Goal: Task Accomplishment & Management: Complete application form

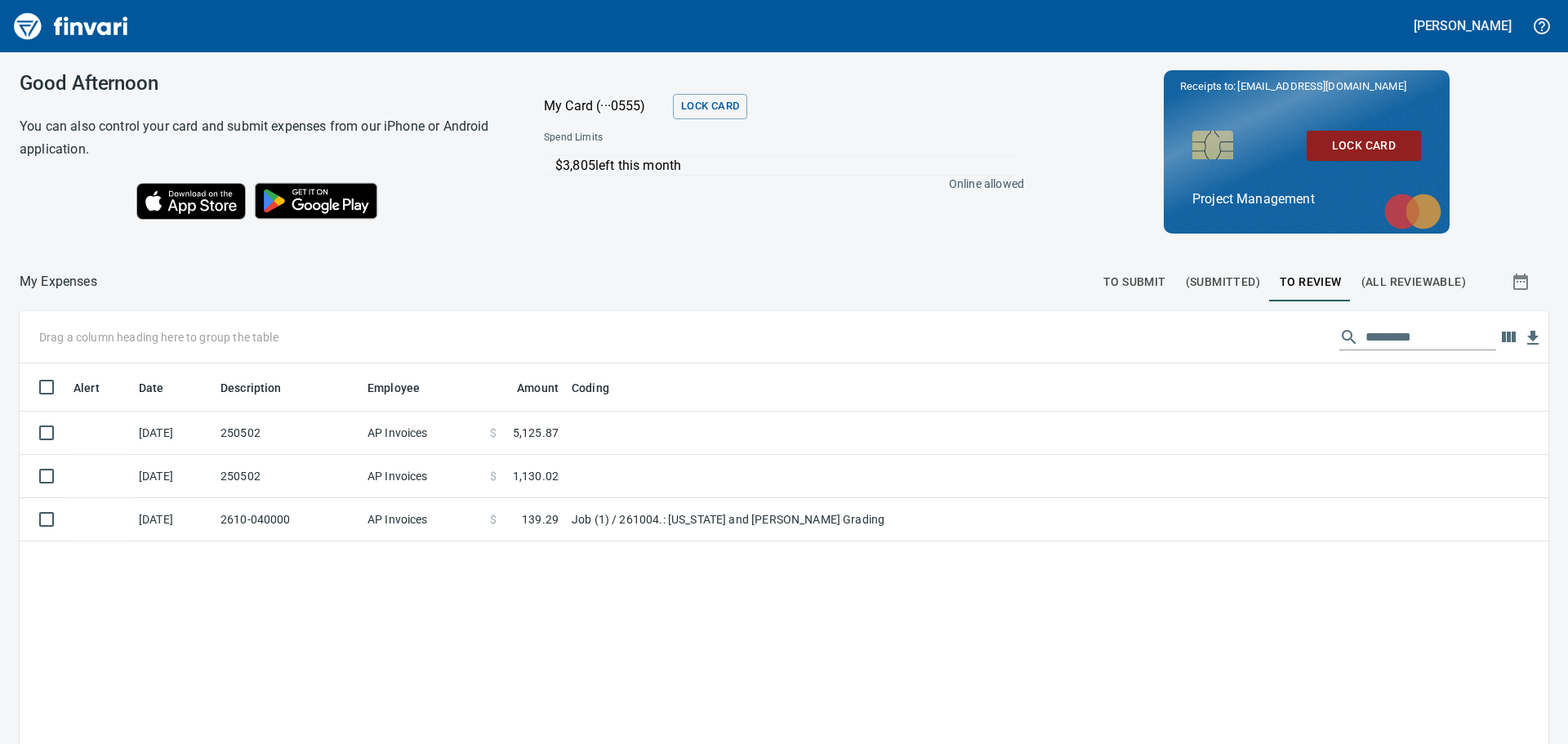
scroll to position [552, 1504]
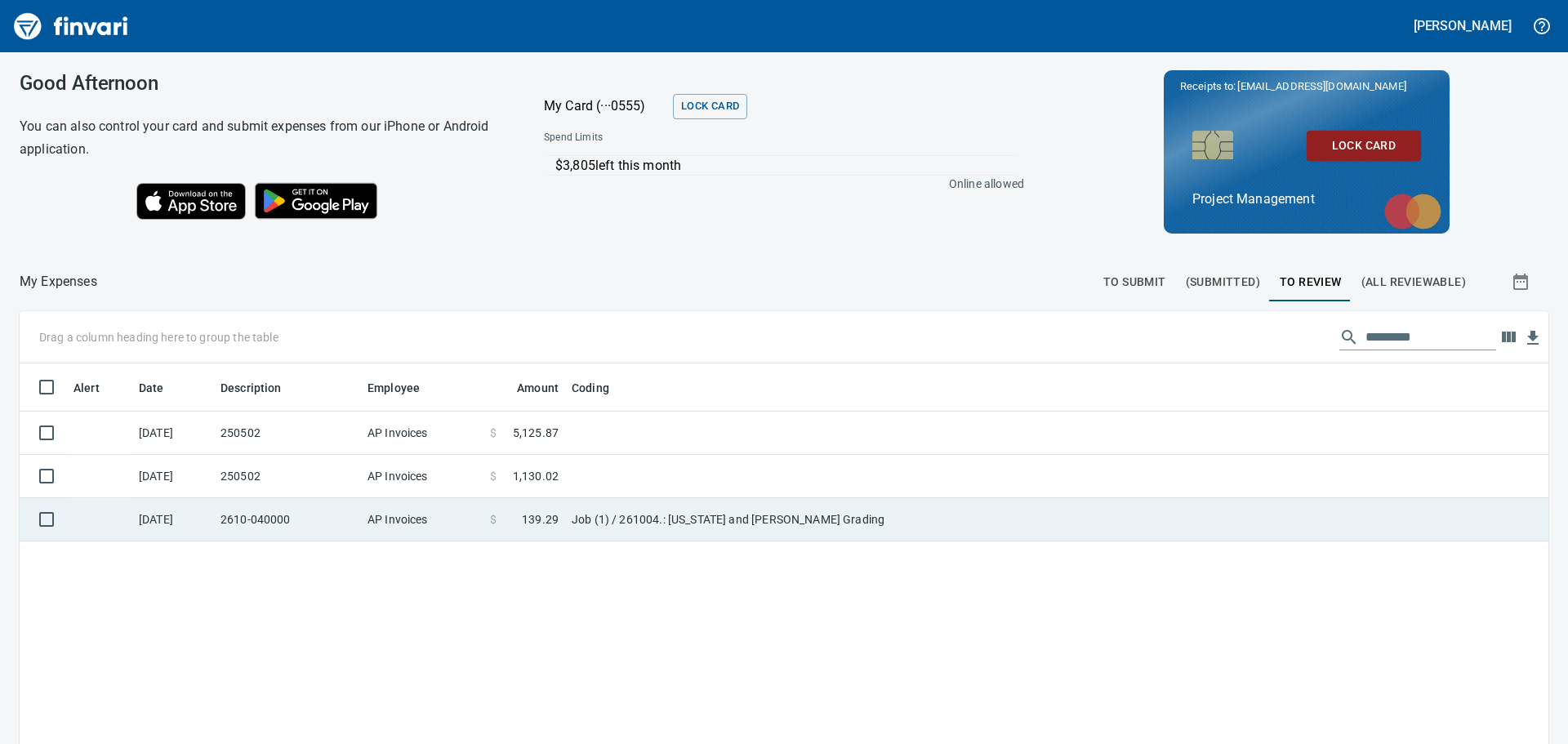
click at [837, 512] on td "Job (1) / 261004.: [US_STATE] and [PERSON_NAME] Grading" at bounding box center [770, 519] width 409 height 43
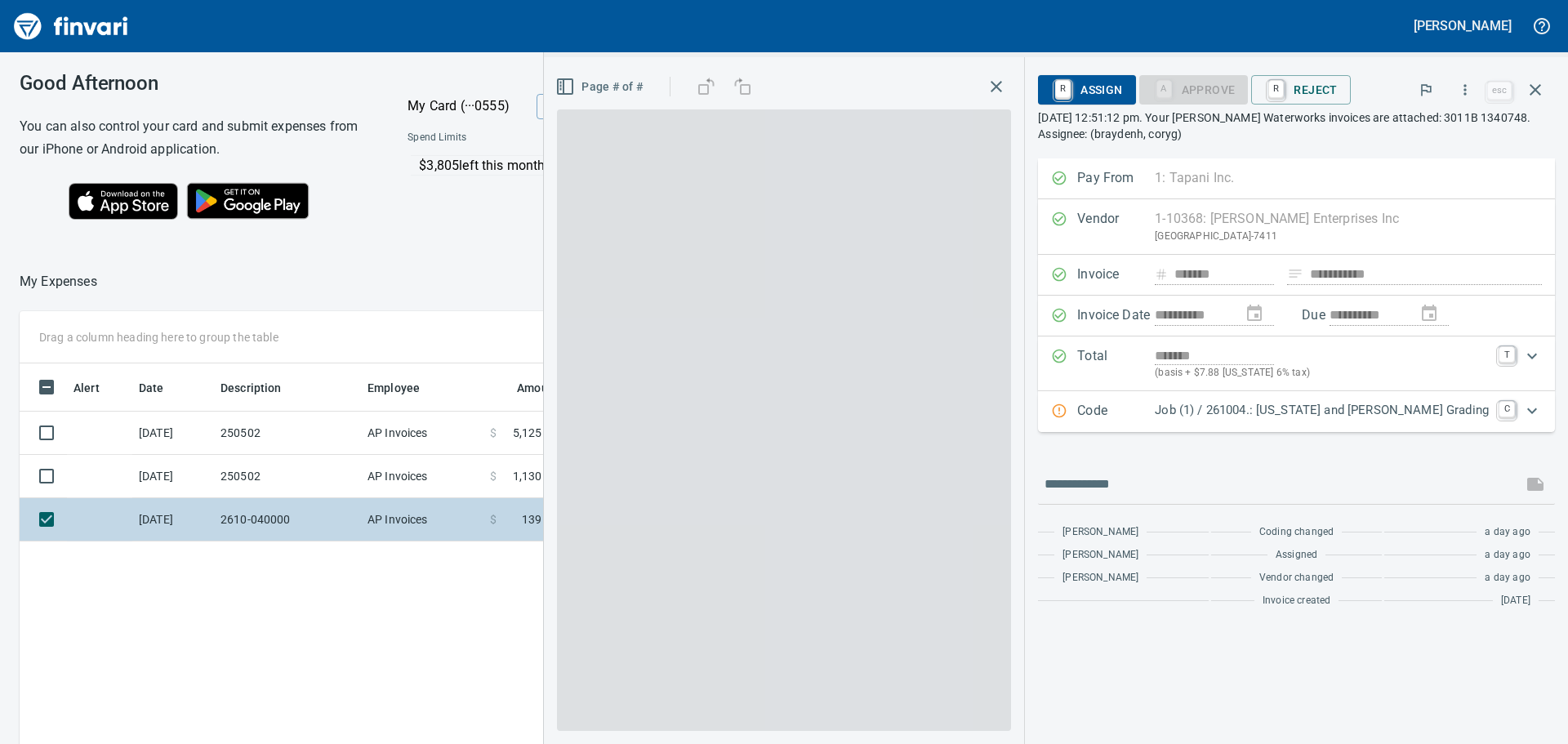
scroll to position [552, 1096]
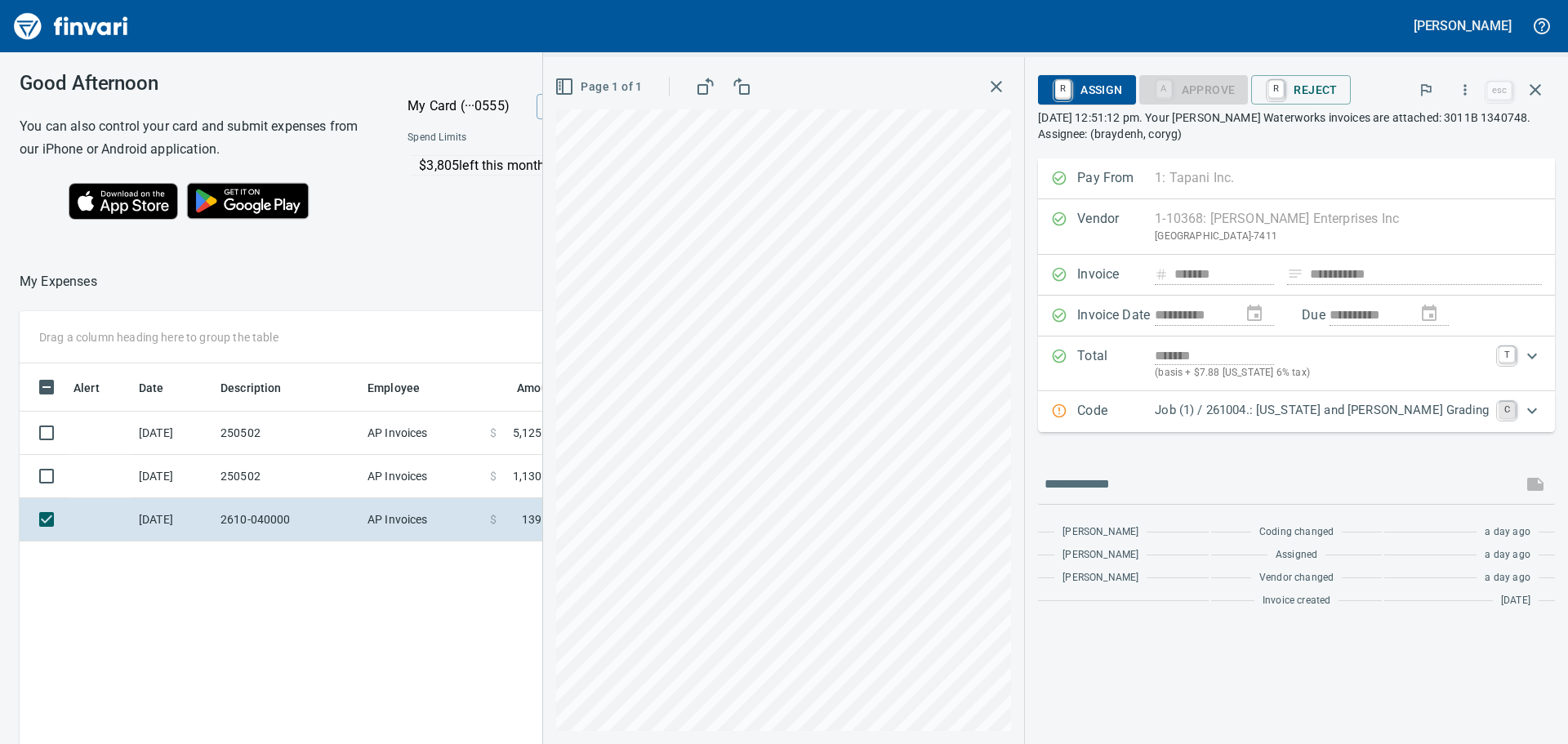
click at [1507, 409] on link "C" at bounding box center [1507, 409] width 16 height 16
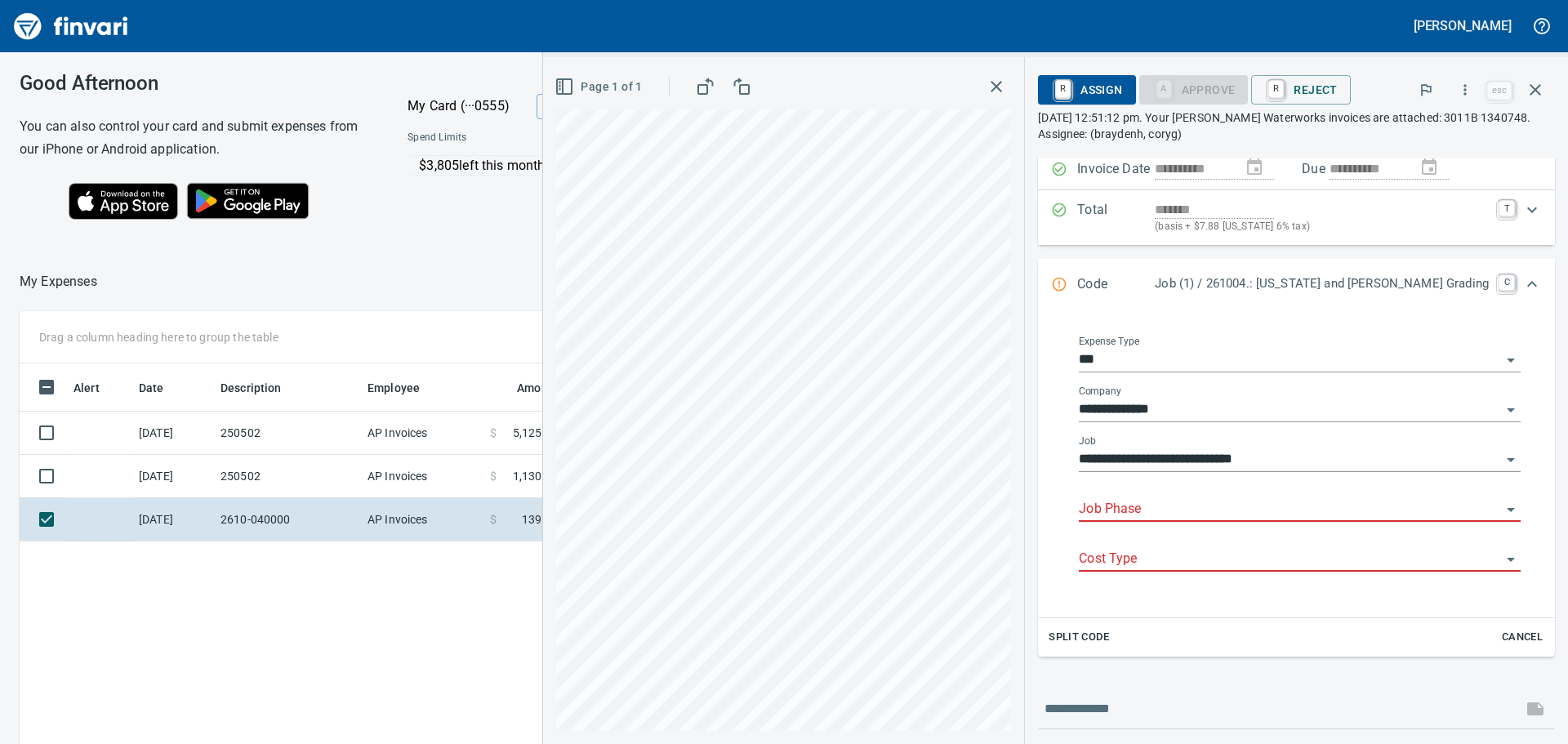
scroll to position [163, 0]
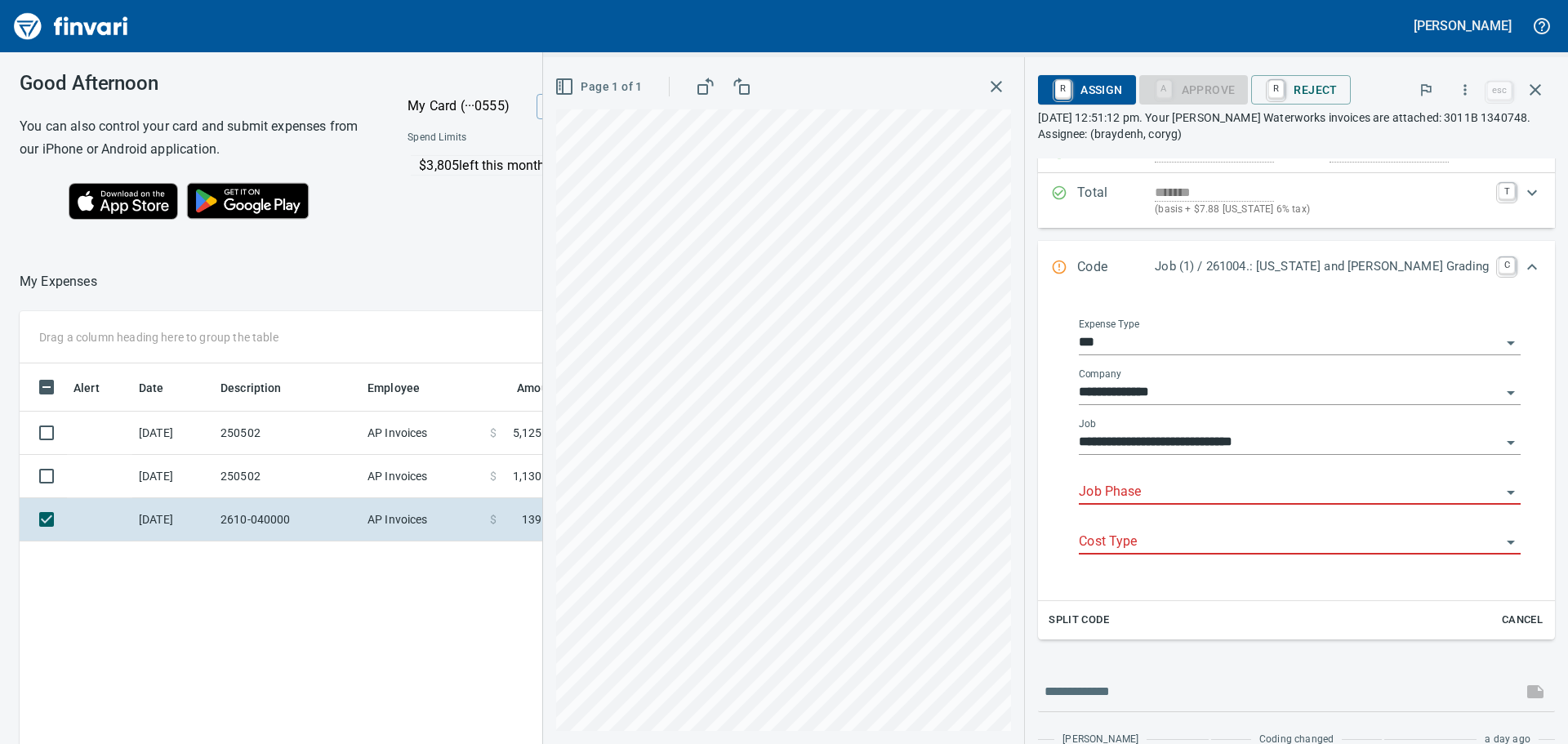
click at [1215, 489] on input "Job Phase" at bounding box center [1290, 492] width 422 height 23
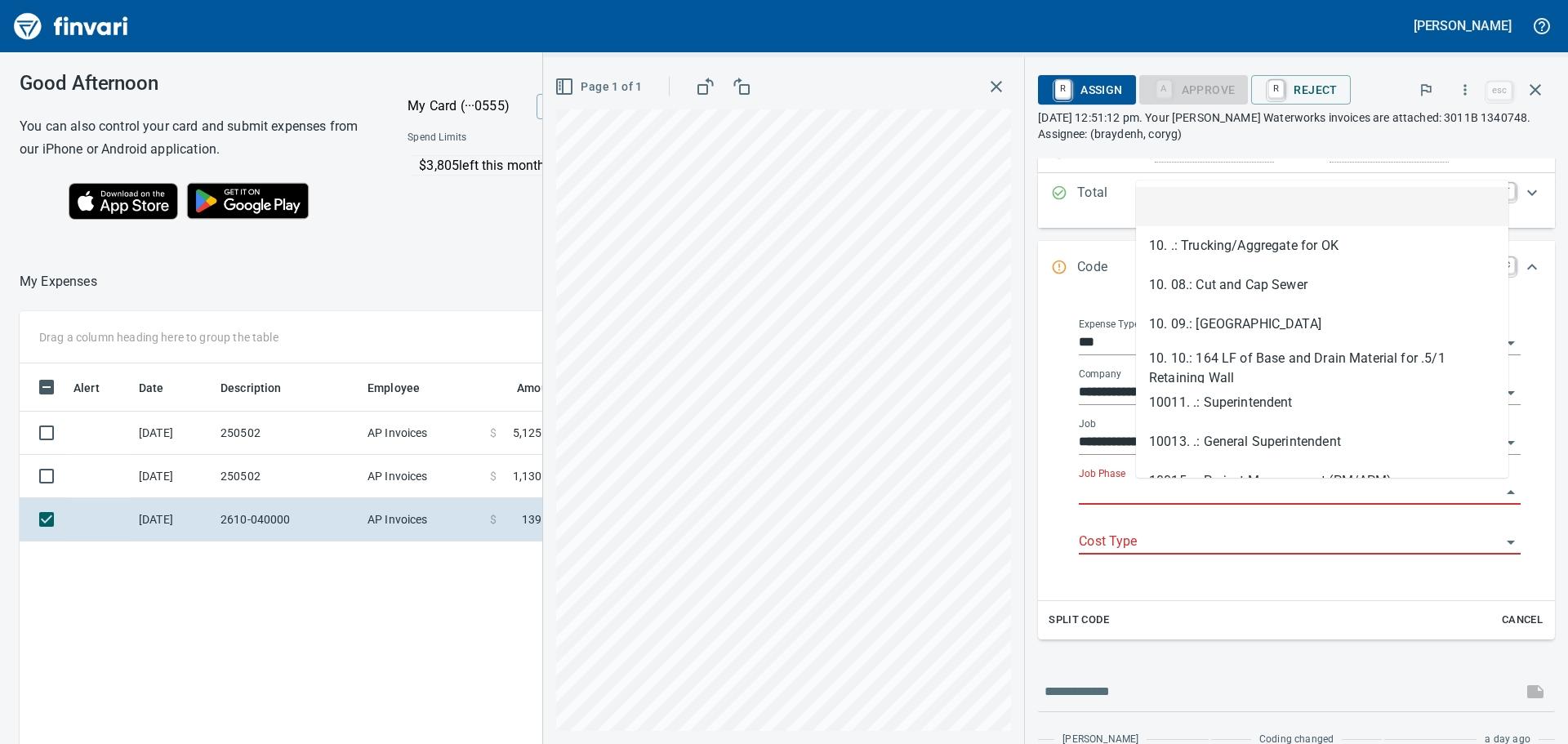
scroll to position [552, 1096]
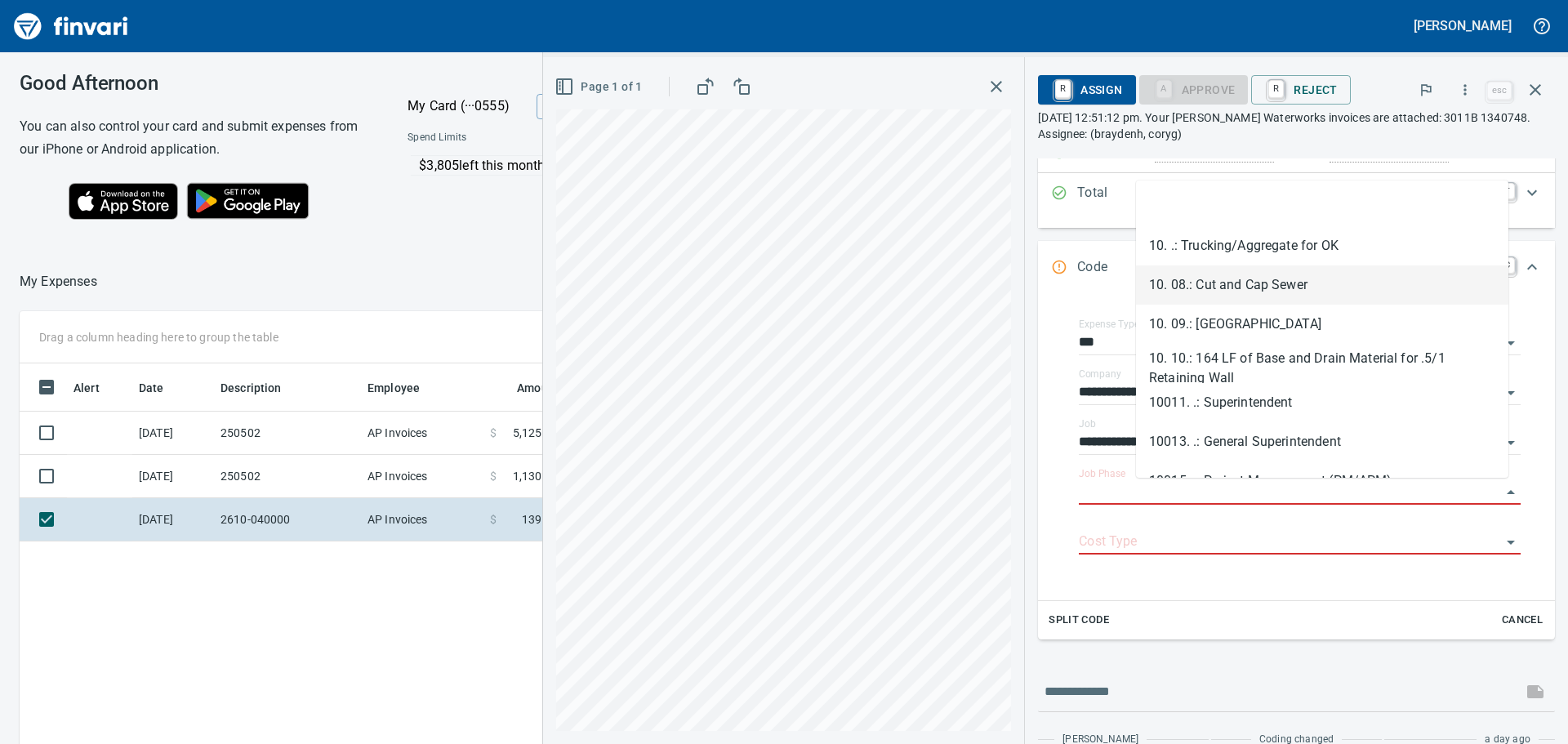
click at [1253, 280] on li "10. 08.: Cut and Cap Sewer" at bounding box center [1322, 285] width 372 height 39
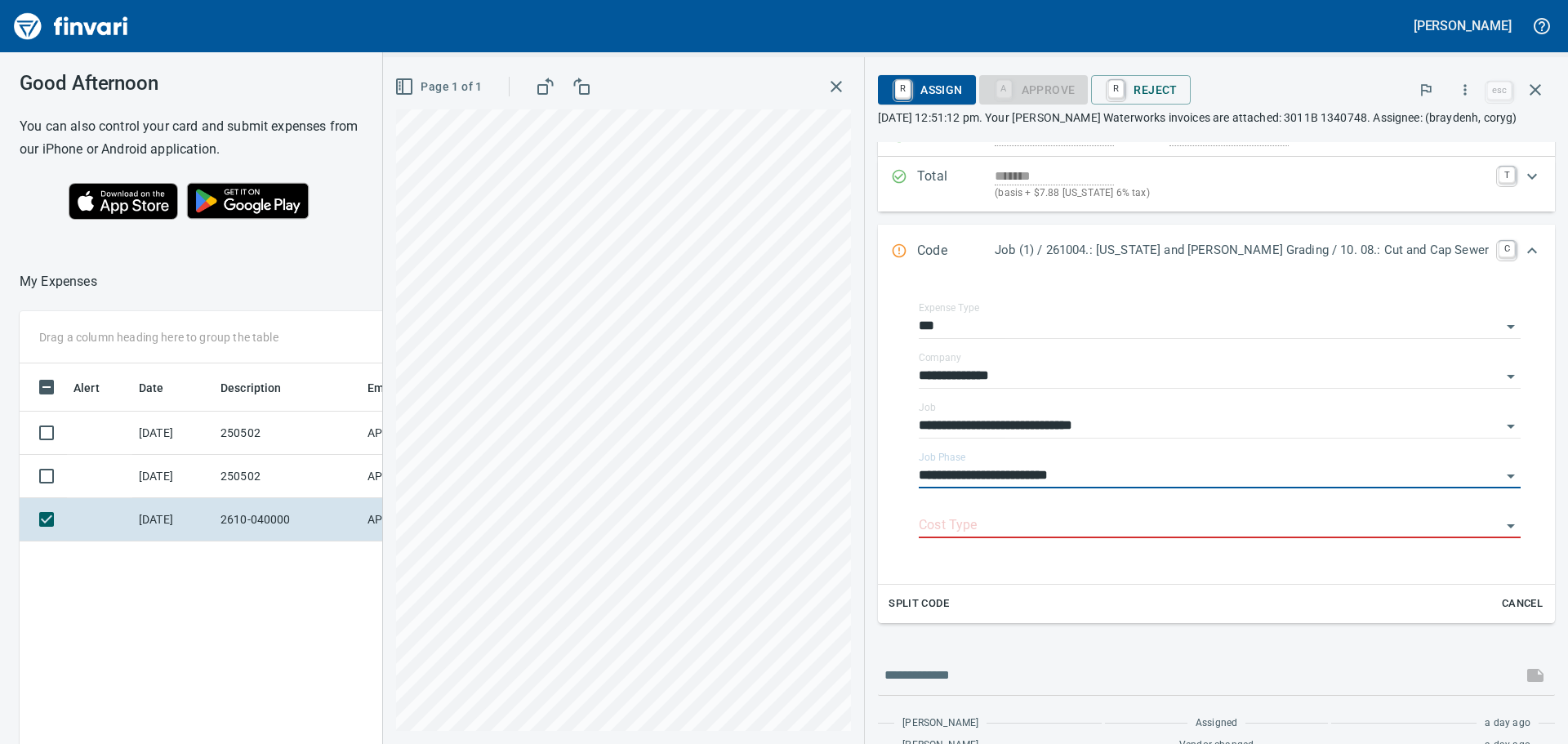
type input "**********"
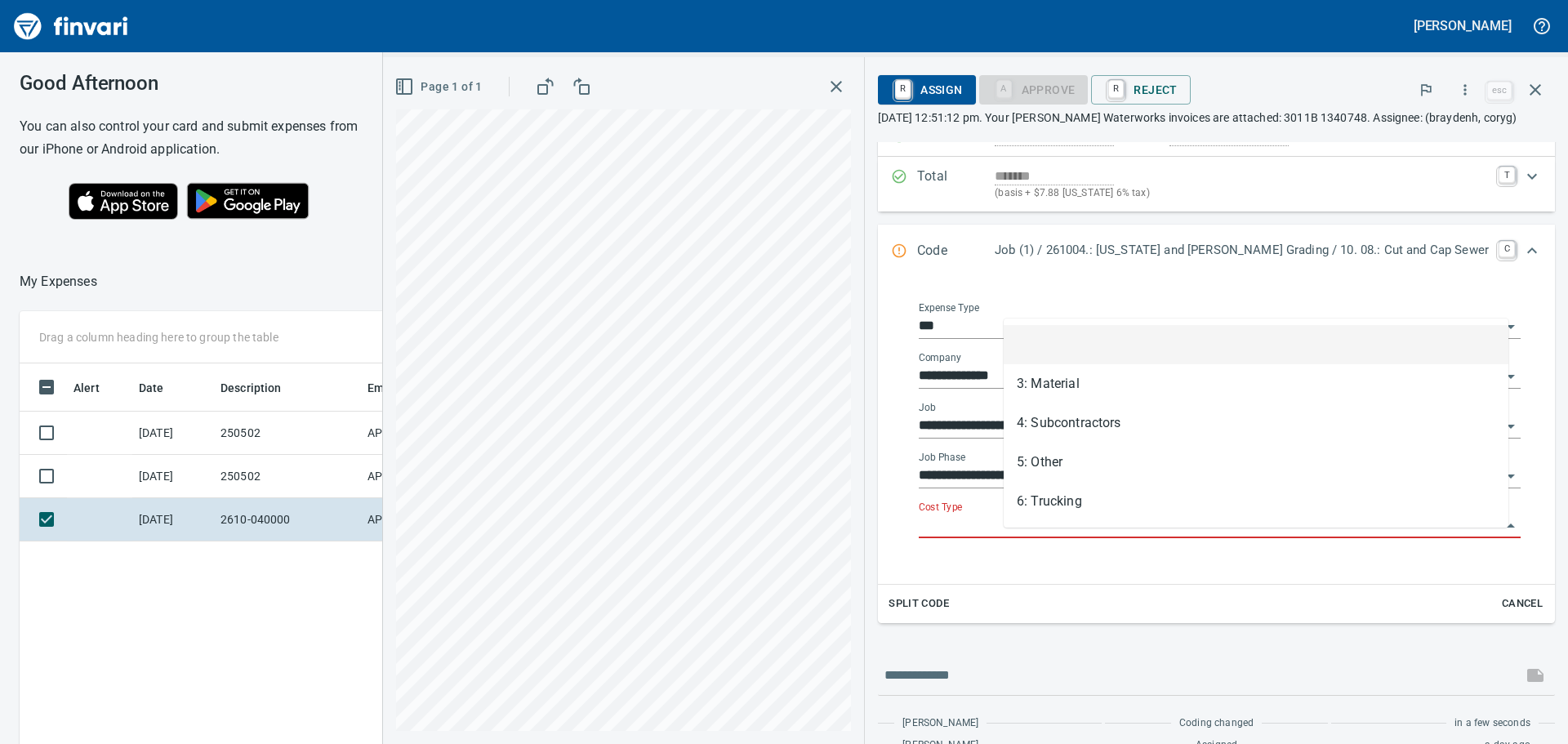
click at [1088, 535] on input "Cost Type" at bounding box center [1210, 525] width 583 height 23
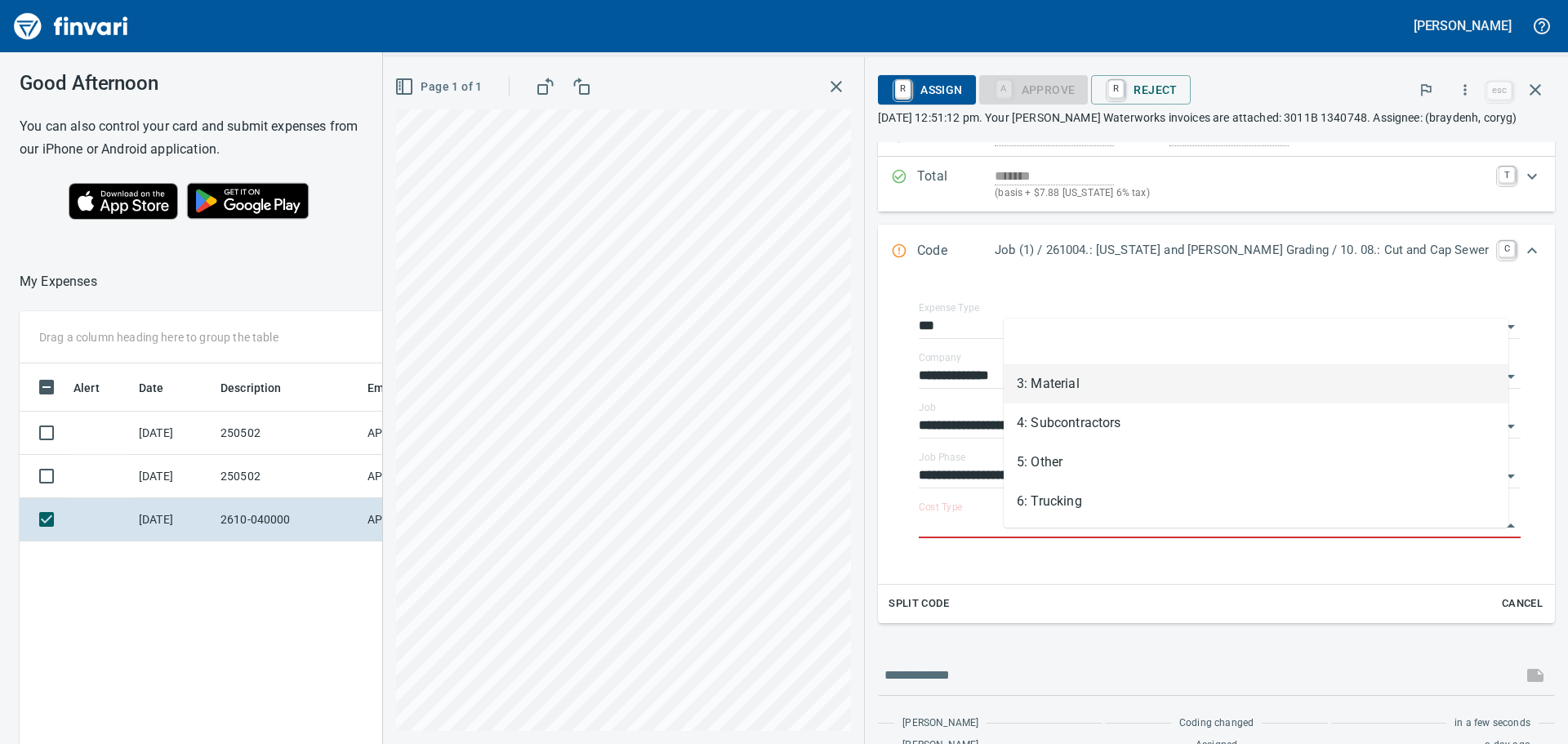
click at [1085, 378] on li "3: Material" at bounding box center [1256, 384] width 505 height 39
type input "**********"
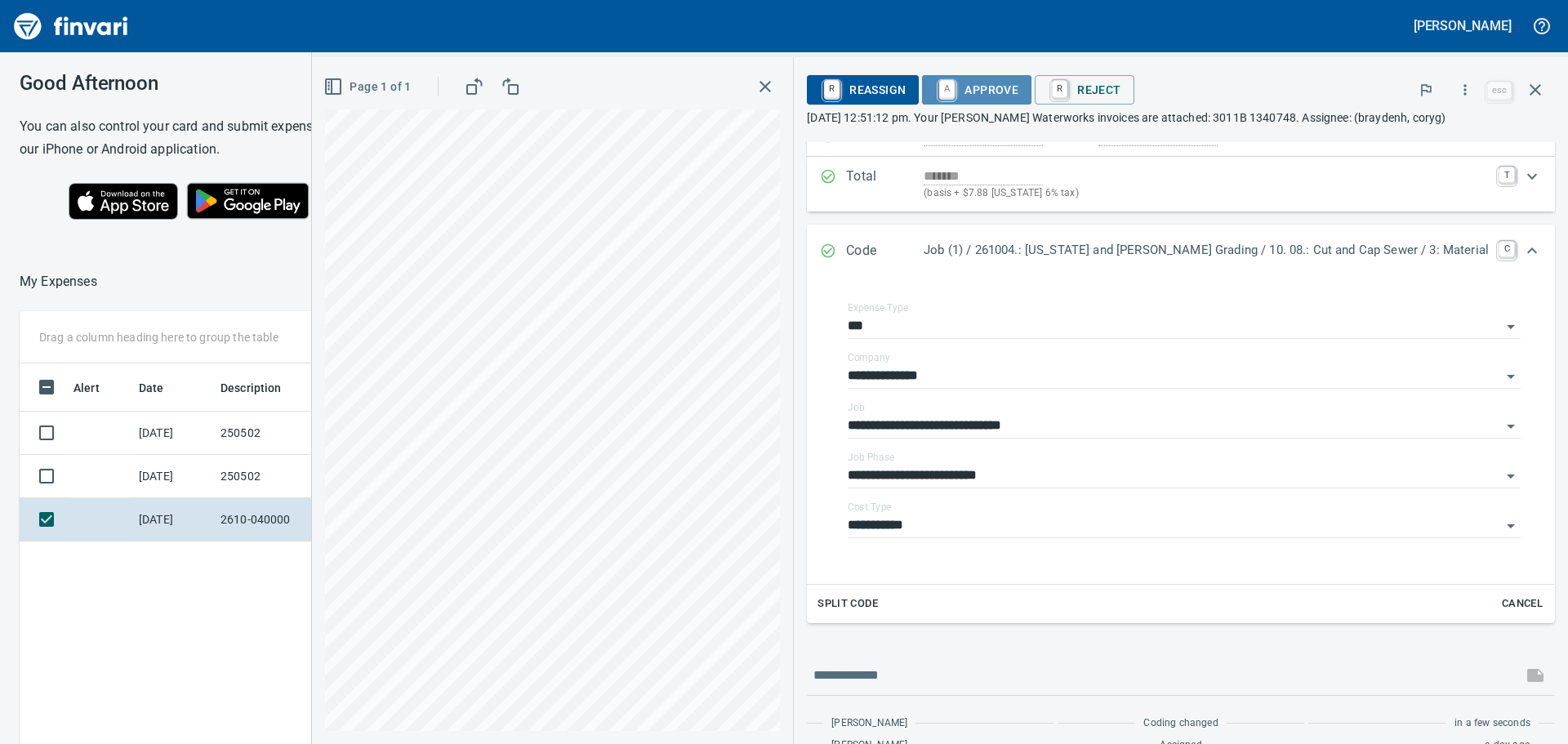
click at [1019, 83] on span "A Approve" at bounding box center [977, 89] width 83 height 28
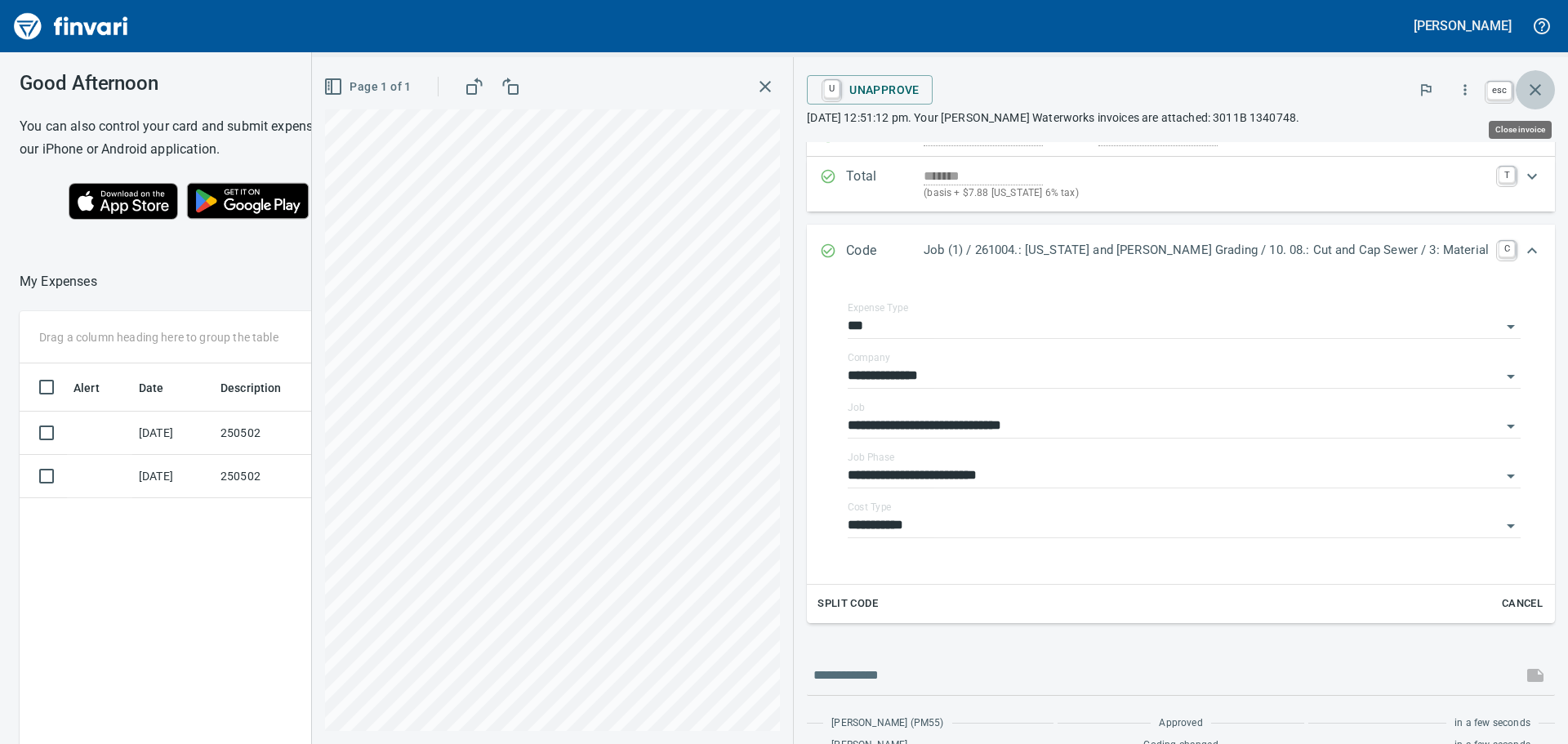
click at [1533, 86] on icon "button" at bounding box center [1535, 89] width 20 height 20
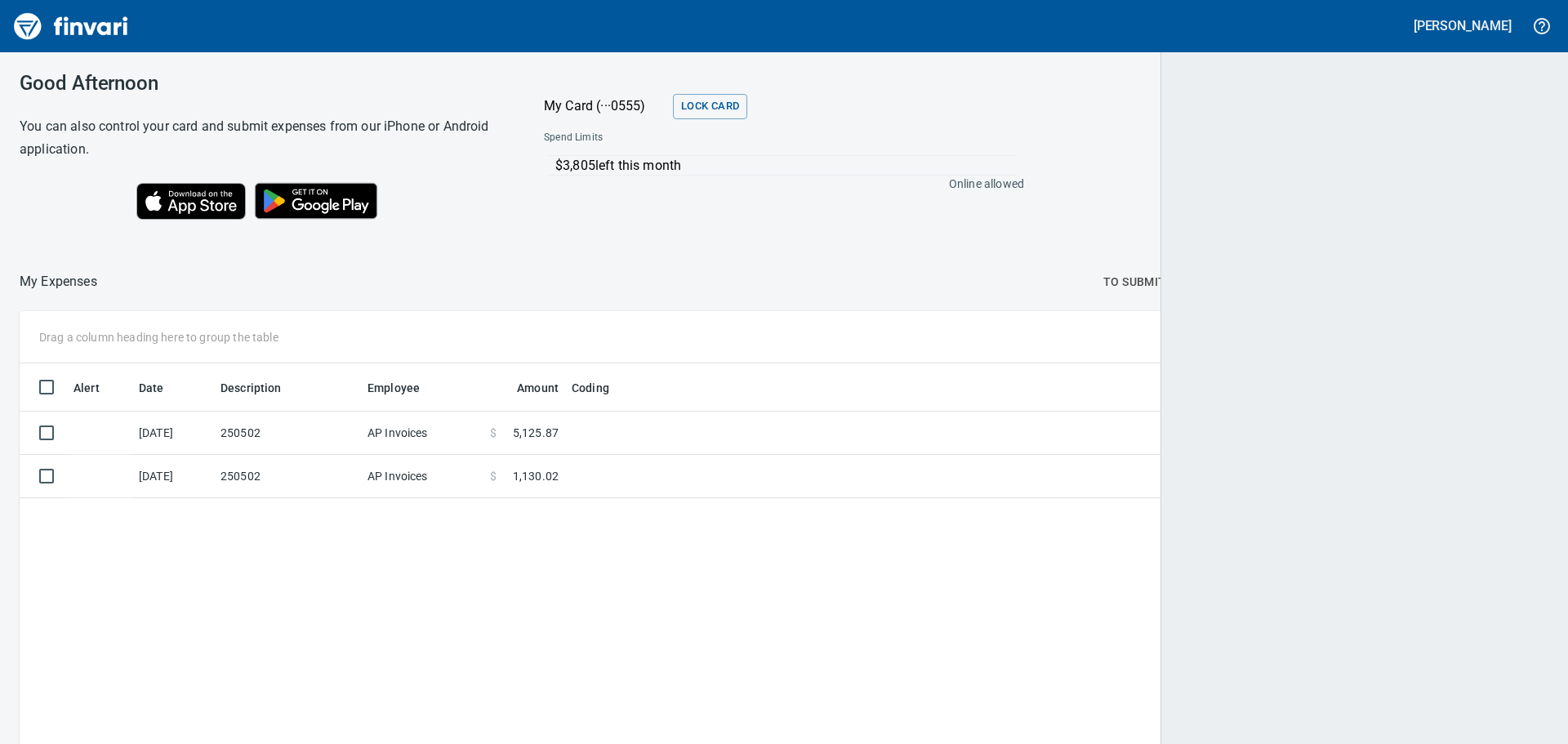
scroll to position [552, 1502]
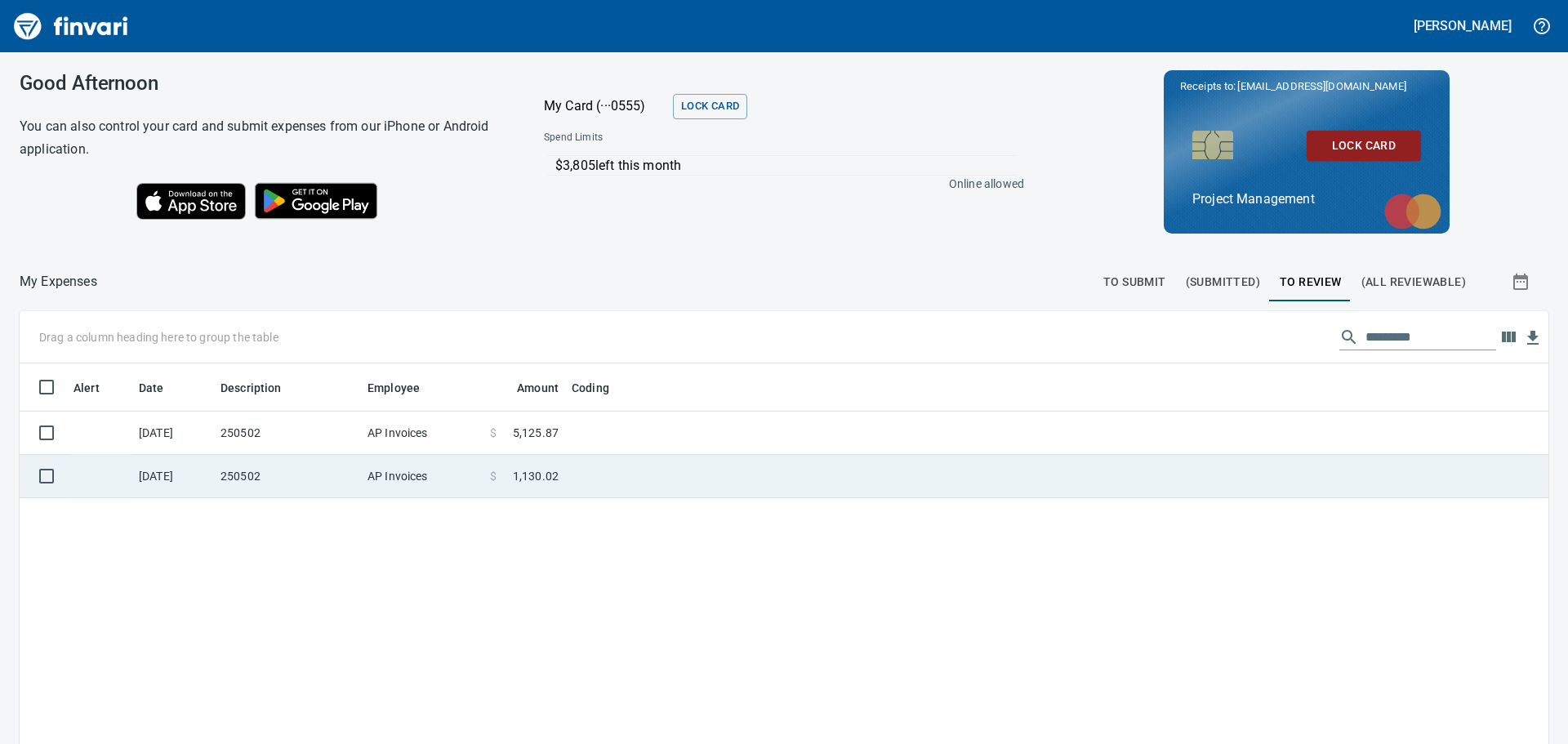
click at [618, 467] on td at bounding box center [770, 476] width 409 height 43
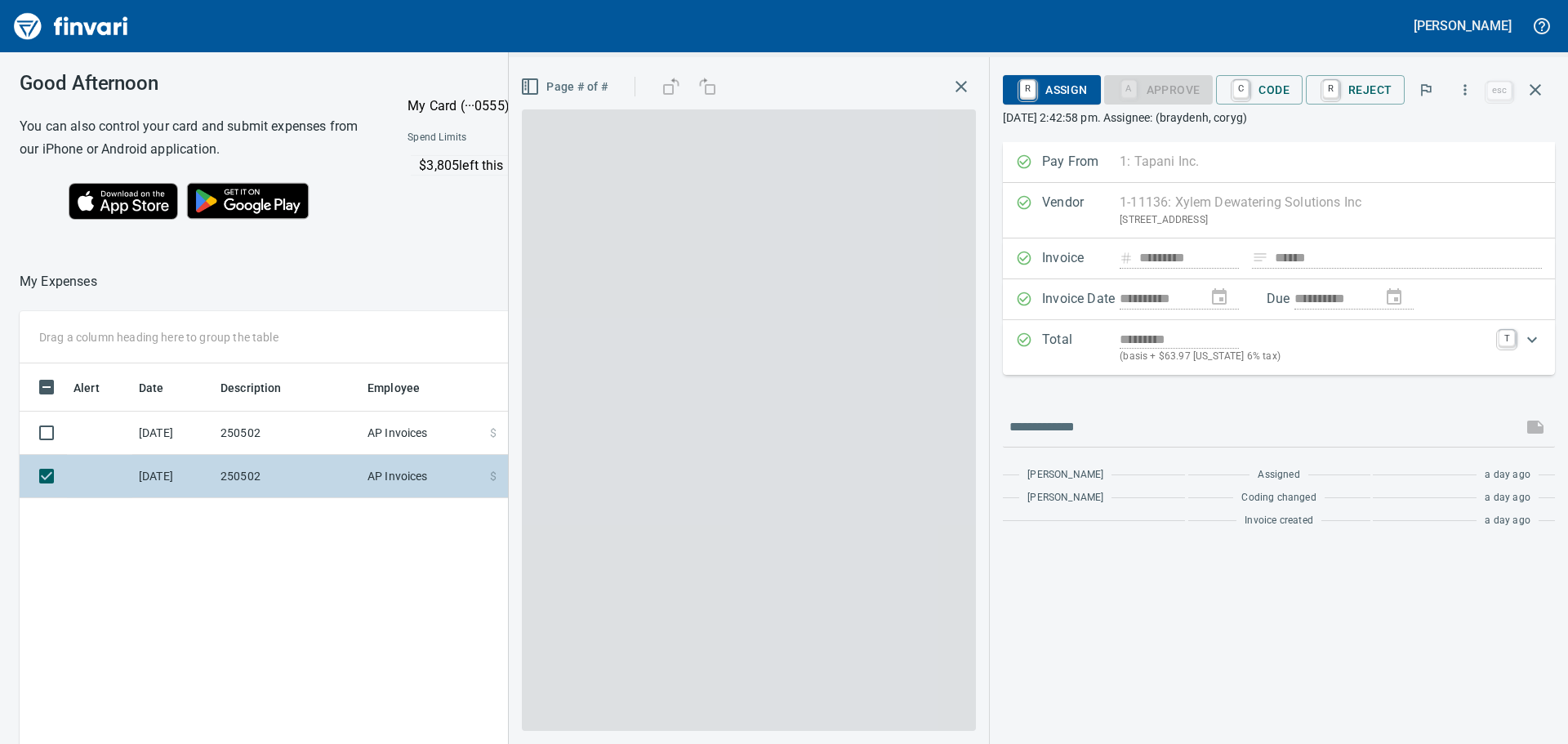
scroll to position [552, 1096]
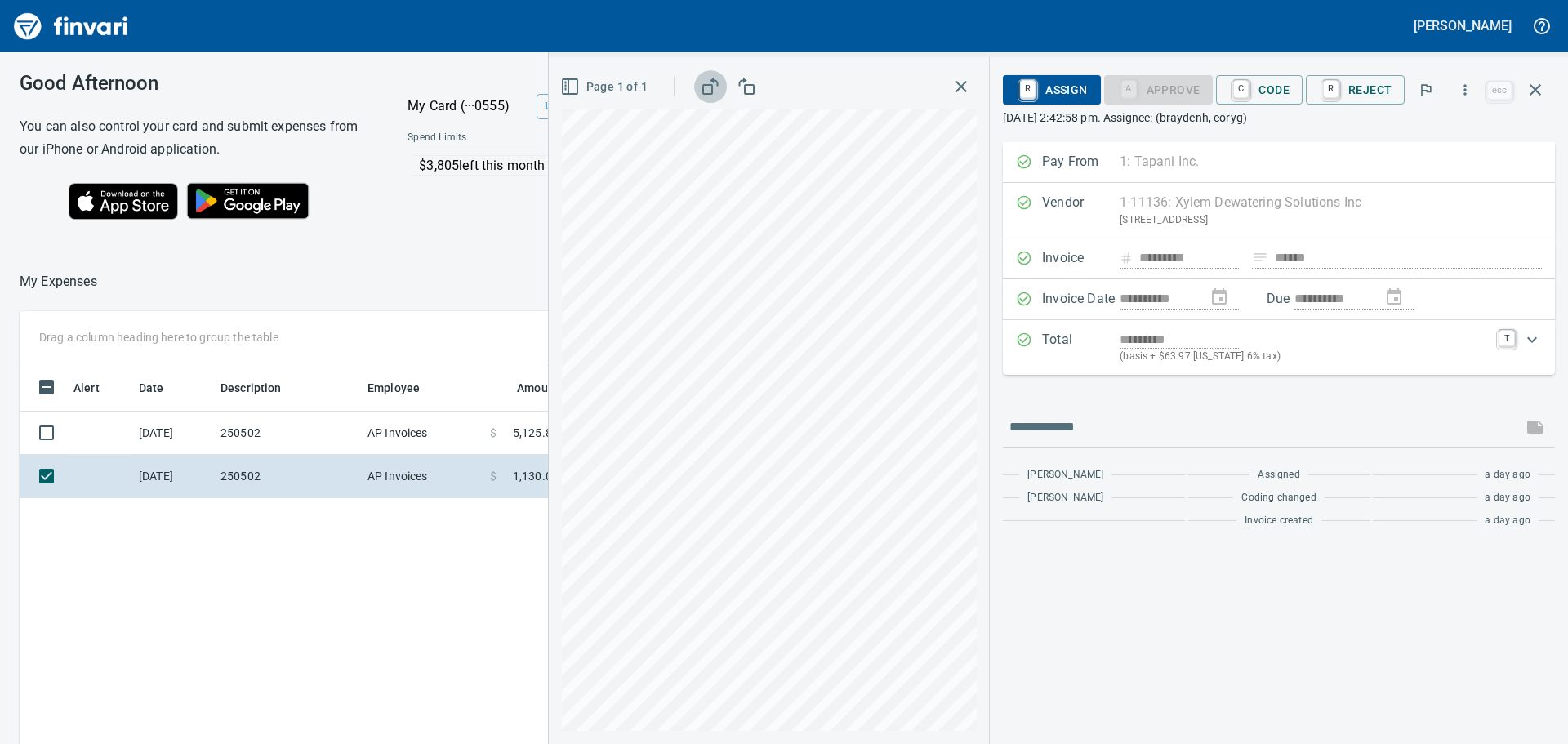
click at [710, 85] on rect "button" at bounding box center [708, 89] width 9 height 9
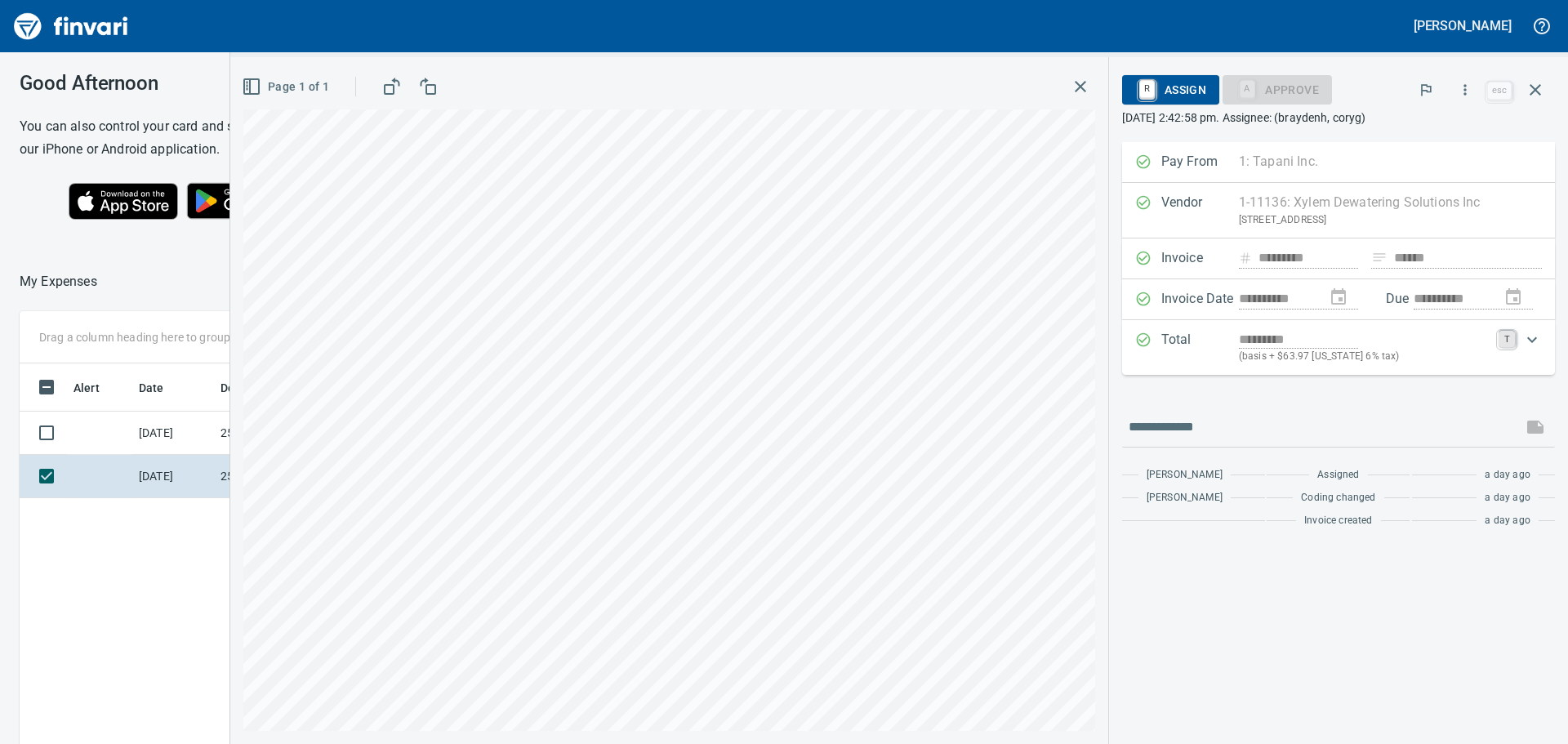
click at [1505, 335] on link "T" at bounding box center [1507, 338] width 16 height 16
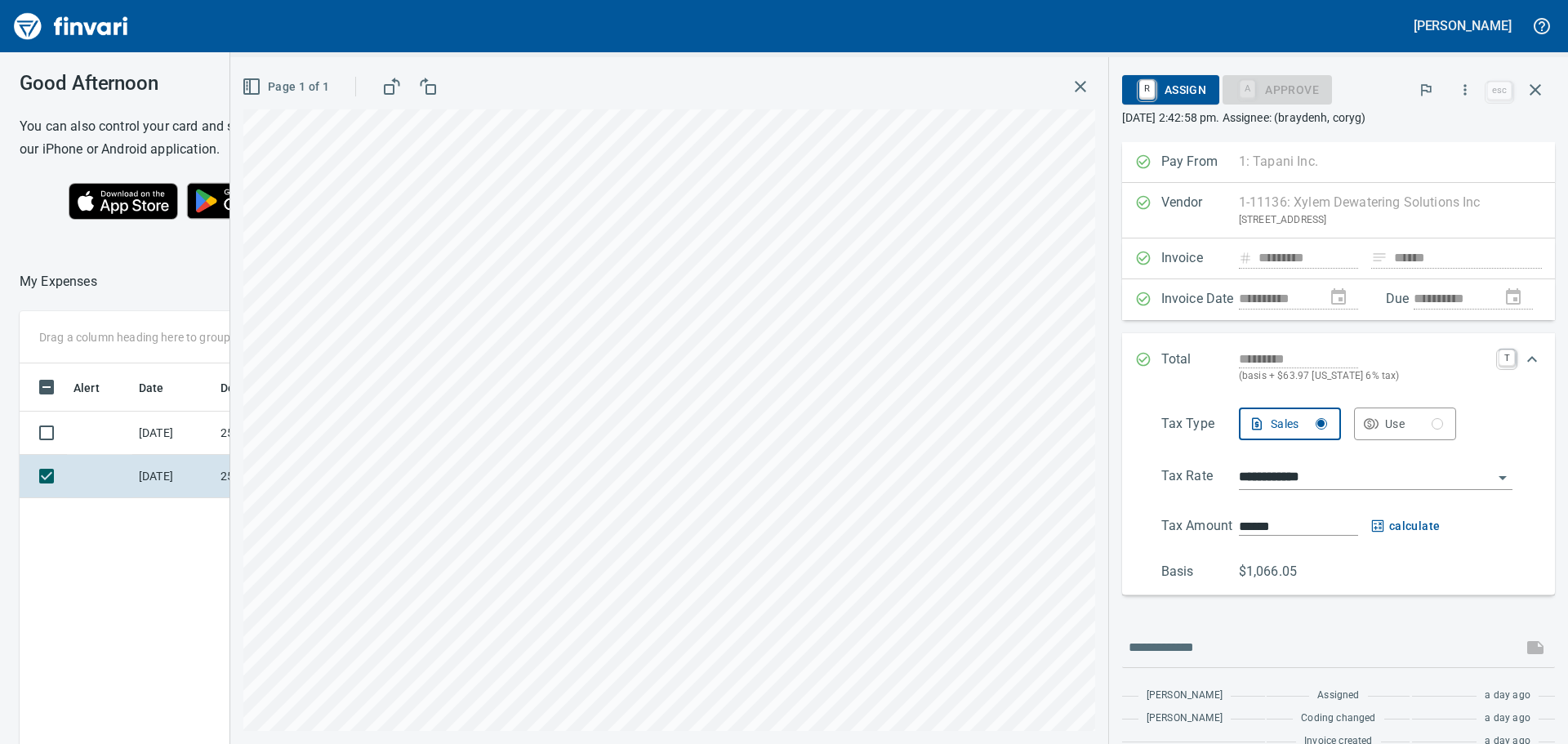
click at [1418, 536] on span "calculate" at bounding box center [1406, 526] width 70 height 20
type input "******"
click at [1499, 367] on link "T" at bounding box center [1507, 358] width 16 height 16
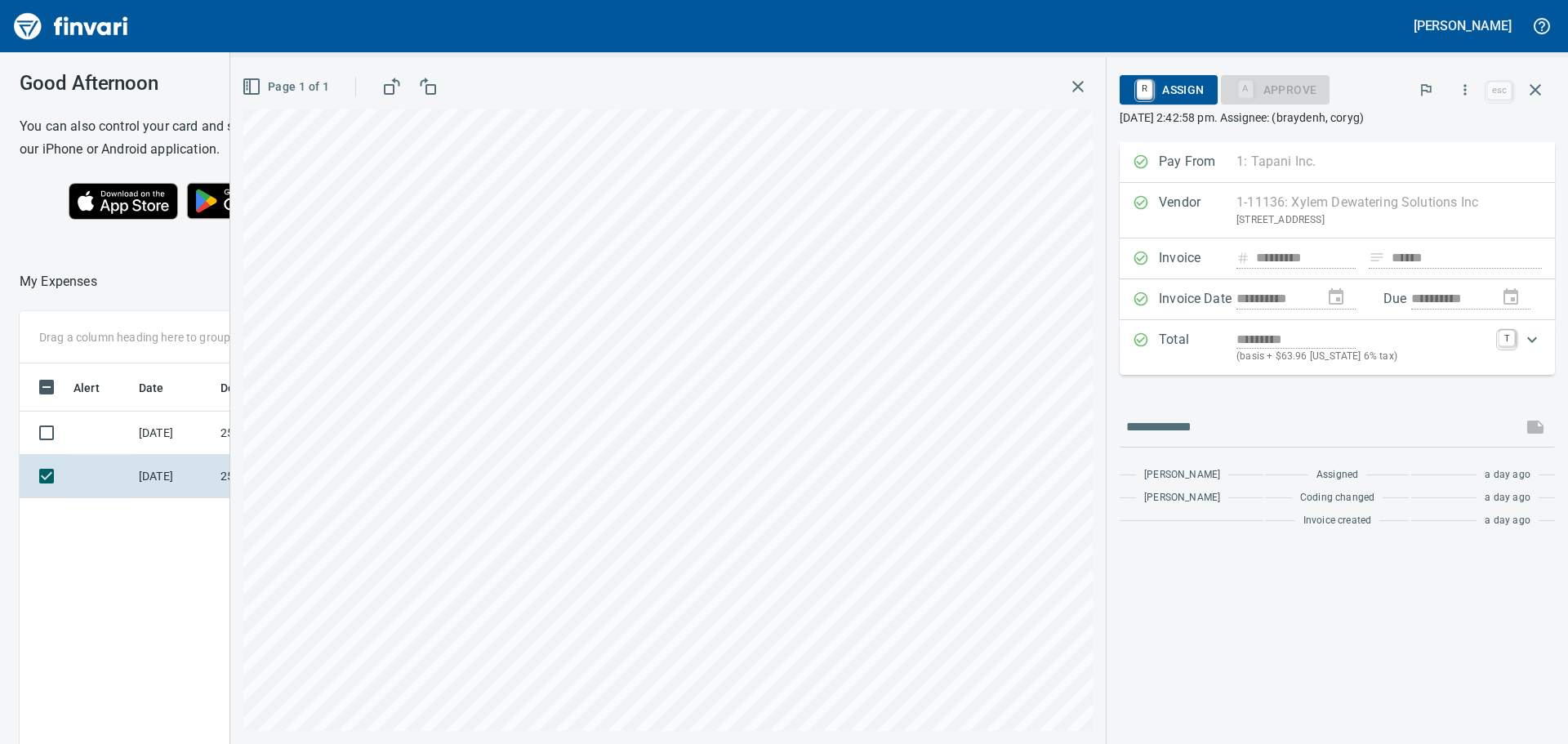
click at [1533, 337] on icon "Expand" at bounding box center [1532, 339] width 20 height 20
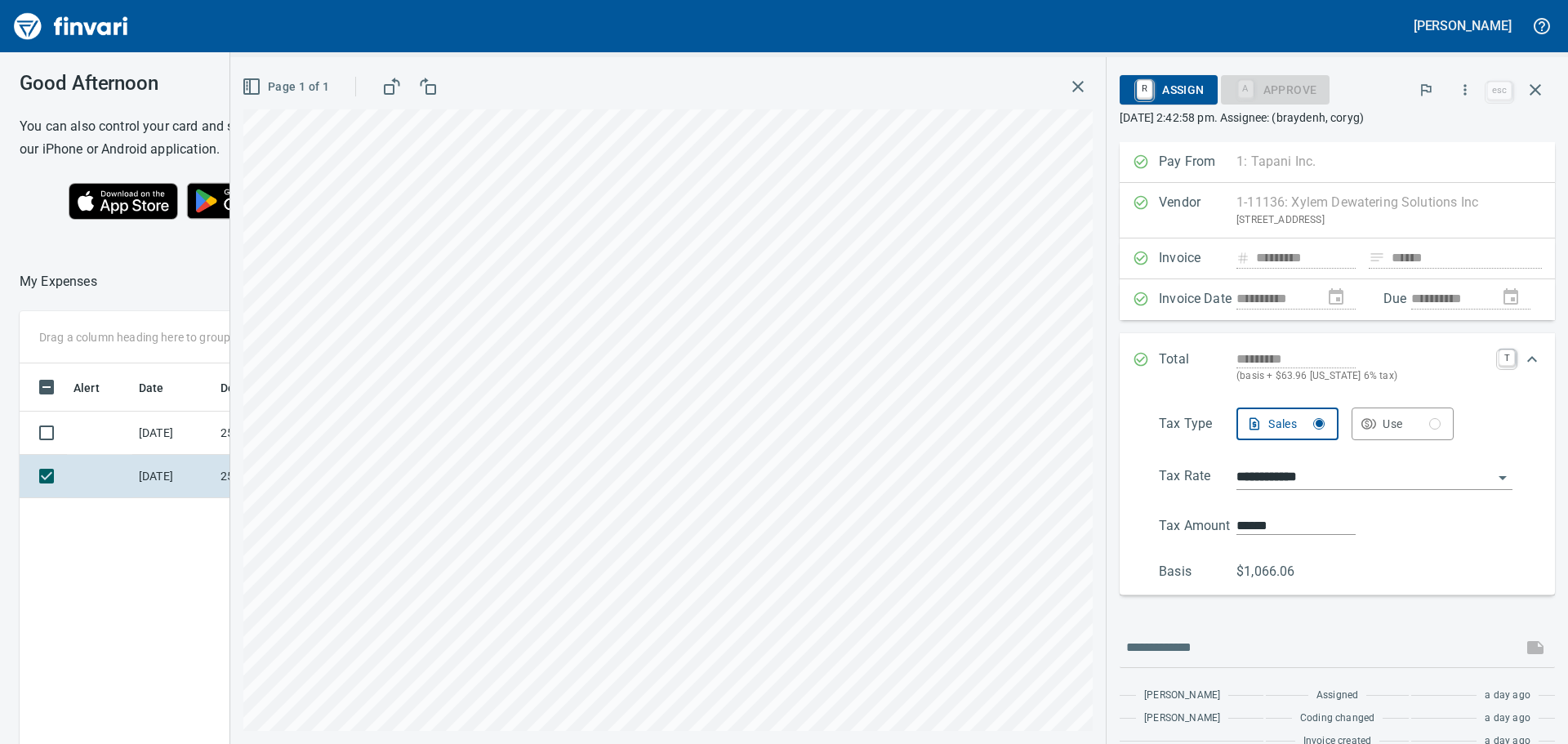
click at [1423, 385] on p "(basis + $63.96 [US_STATE] 6% tax)" at bounding box center [1363, 376] width 252 height 16
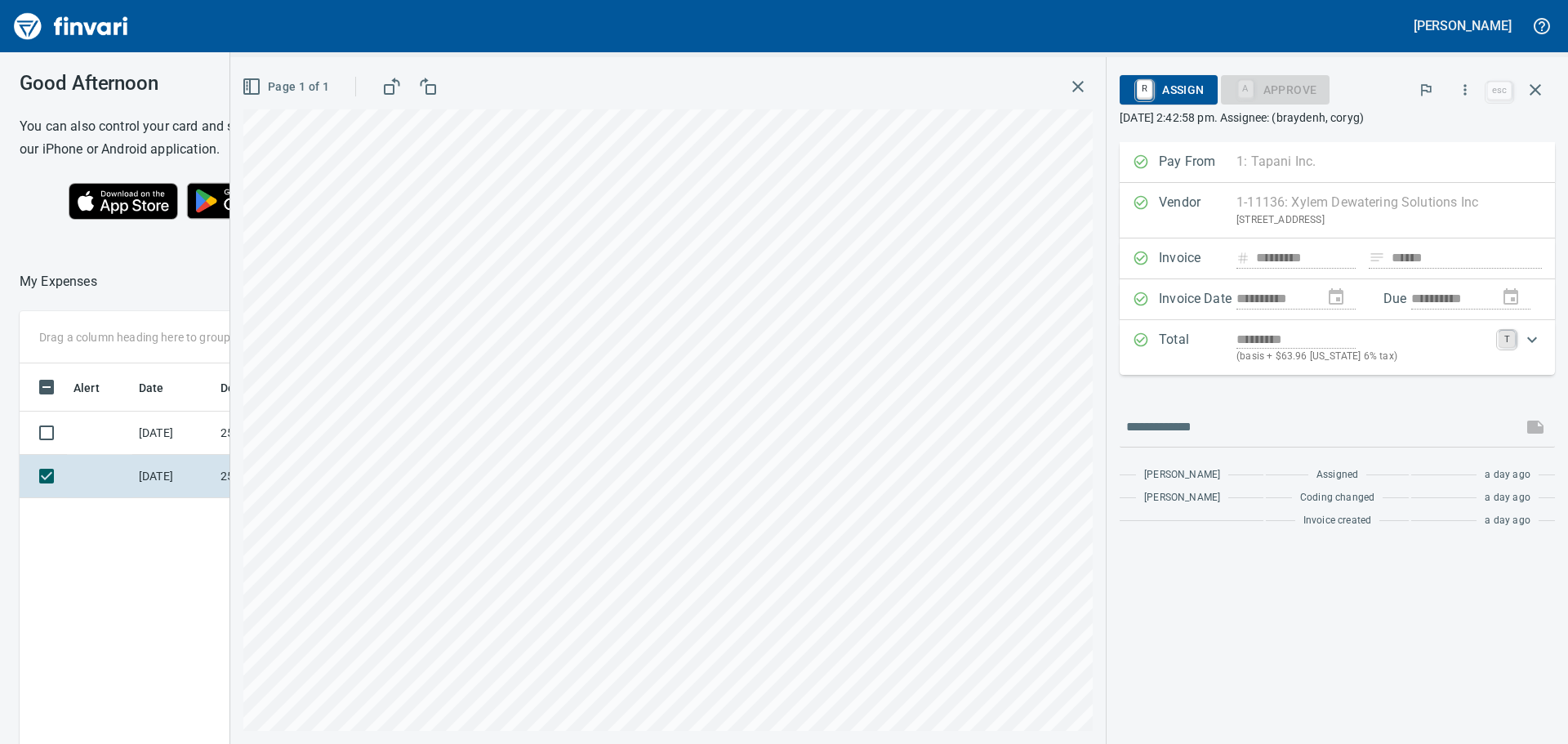
click at [1505, 339] on link "T" at bounding box center [1507, 338] width 16 height 16
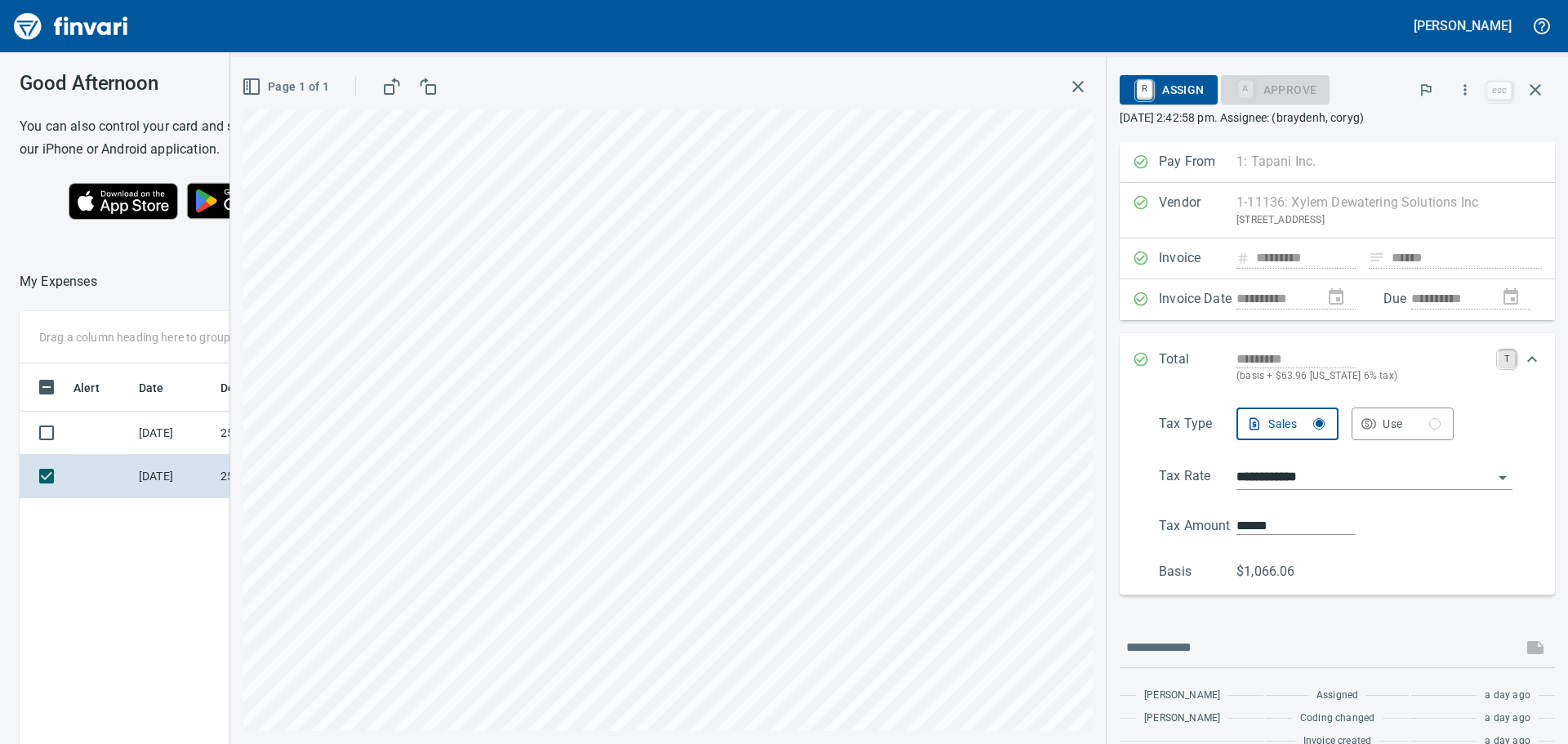
click at [1499, 367] on link "T" at bounding box center [1507, 358] width 16 height 16
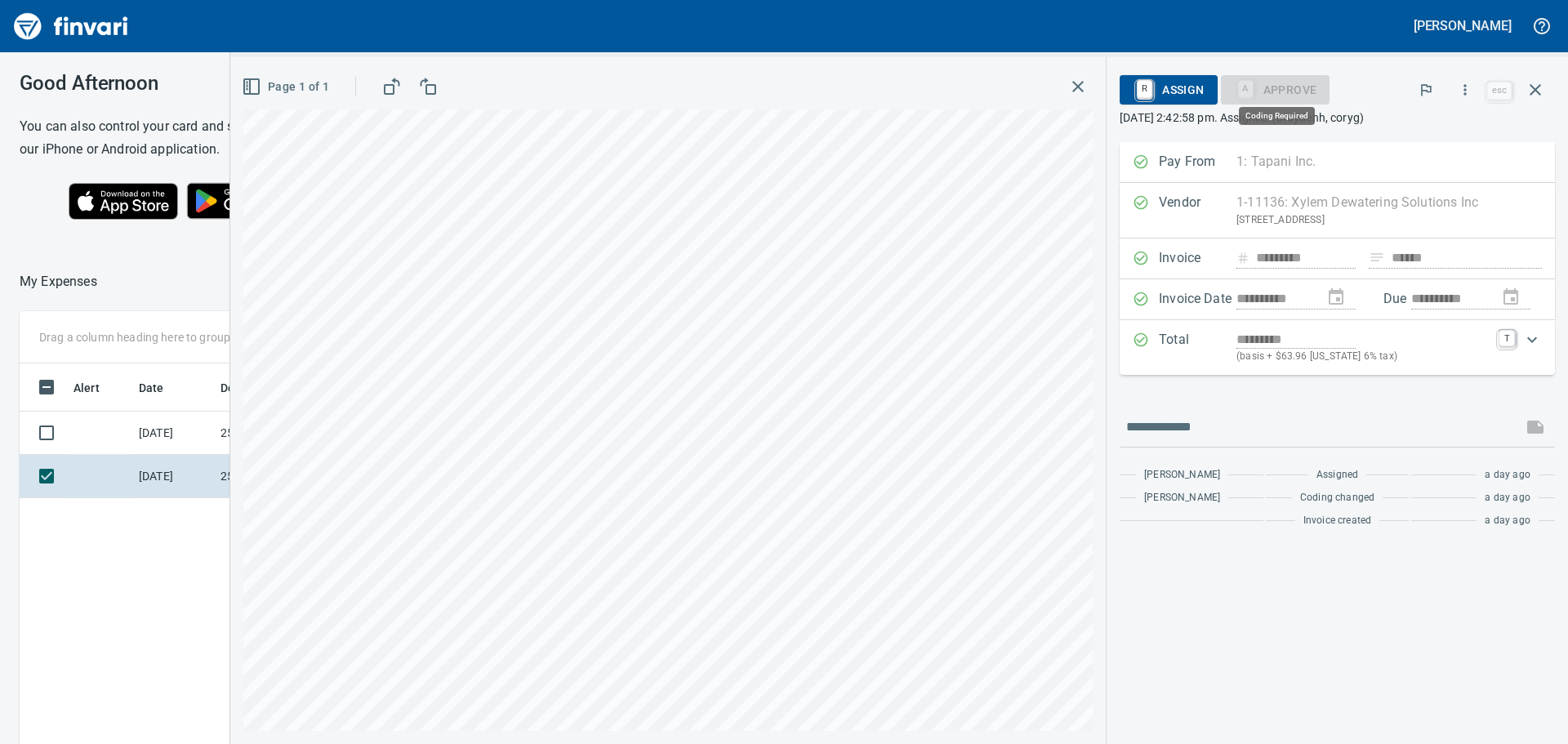
scroll to position [552, 1096]
click at [1504, 337] on link "T" at bounding box center [1507, 338] width 16 height 16
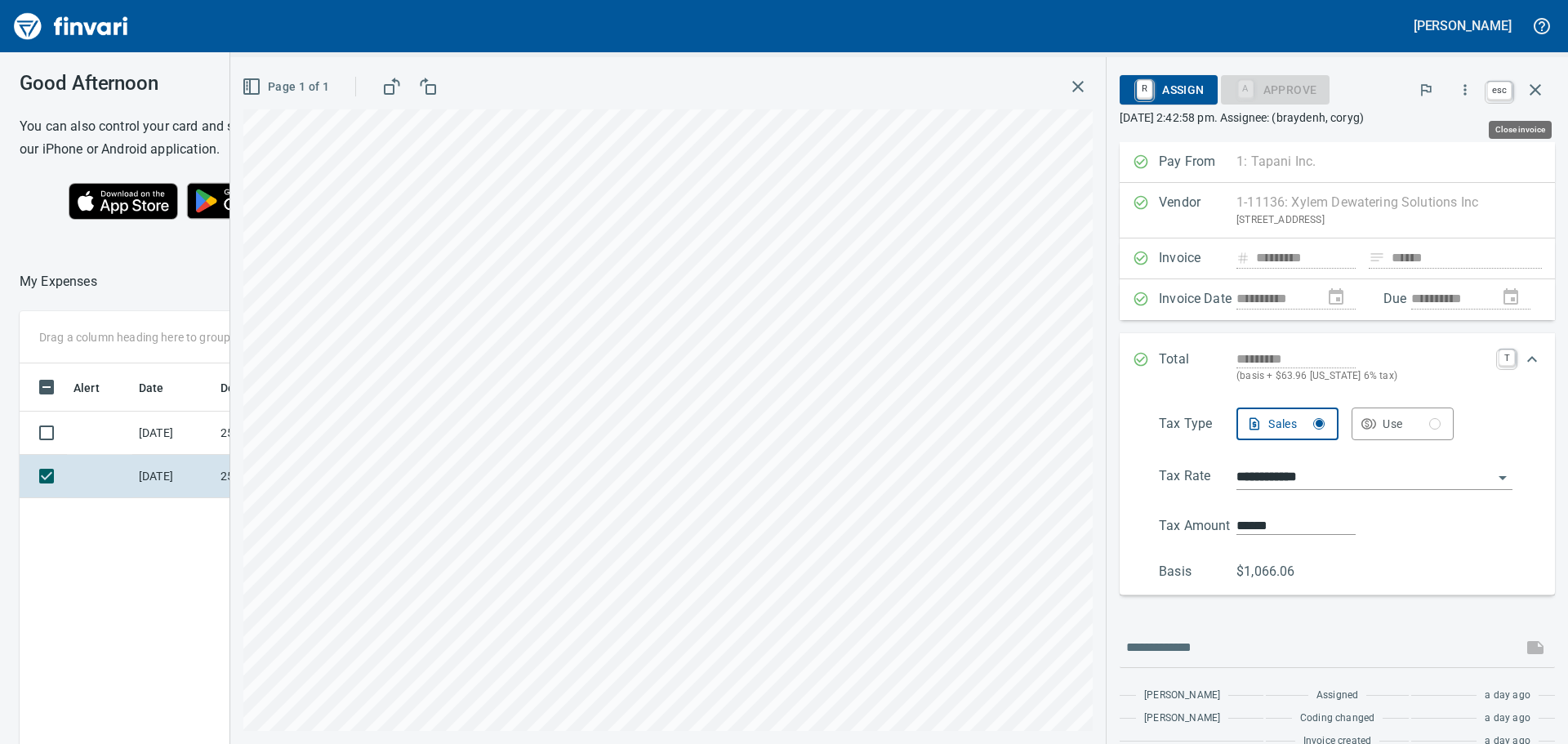
click at [1535, 86] on icon "button" at bounding box center [1535, 89] width 20 height 20
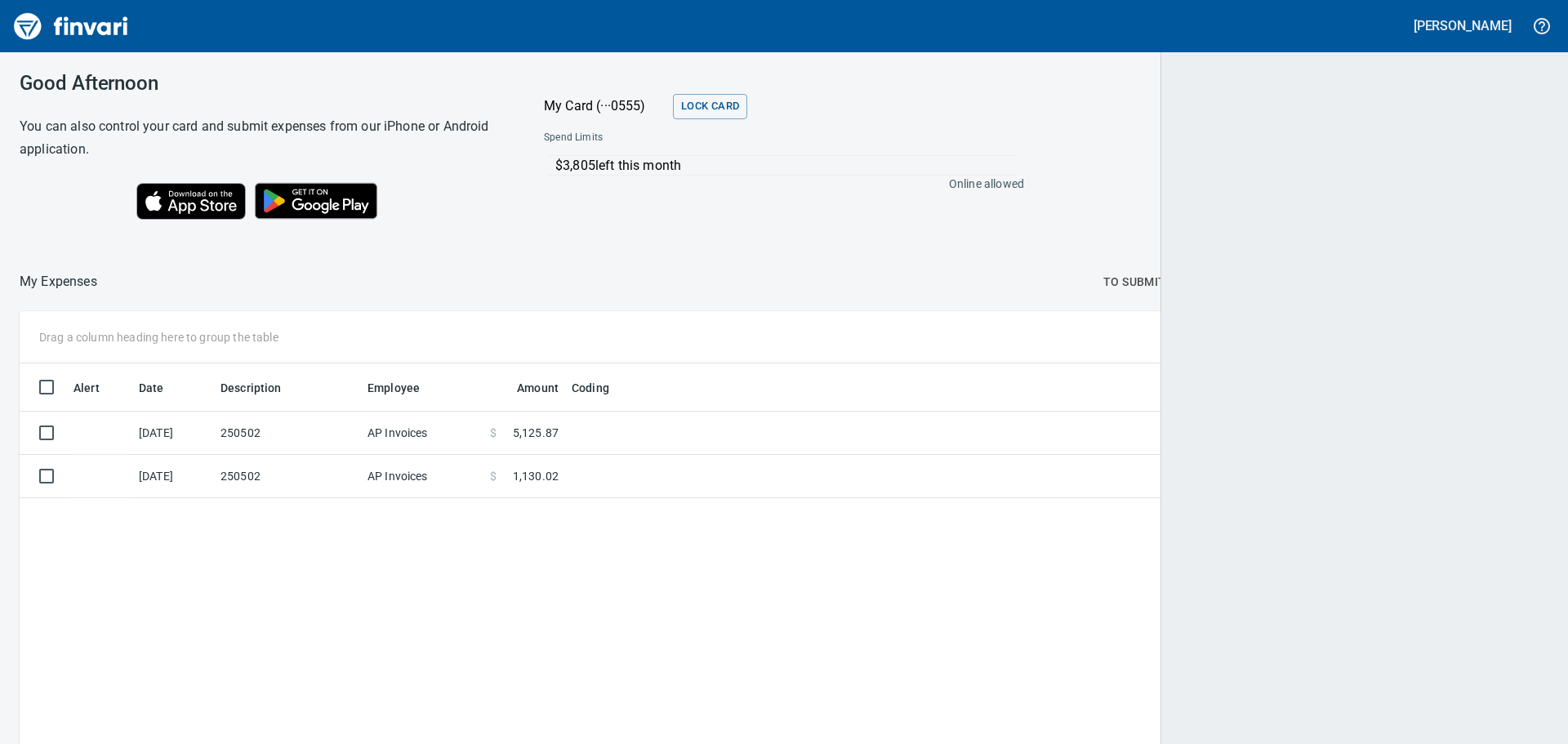
scroll to position [552, 1504]
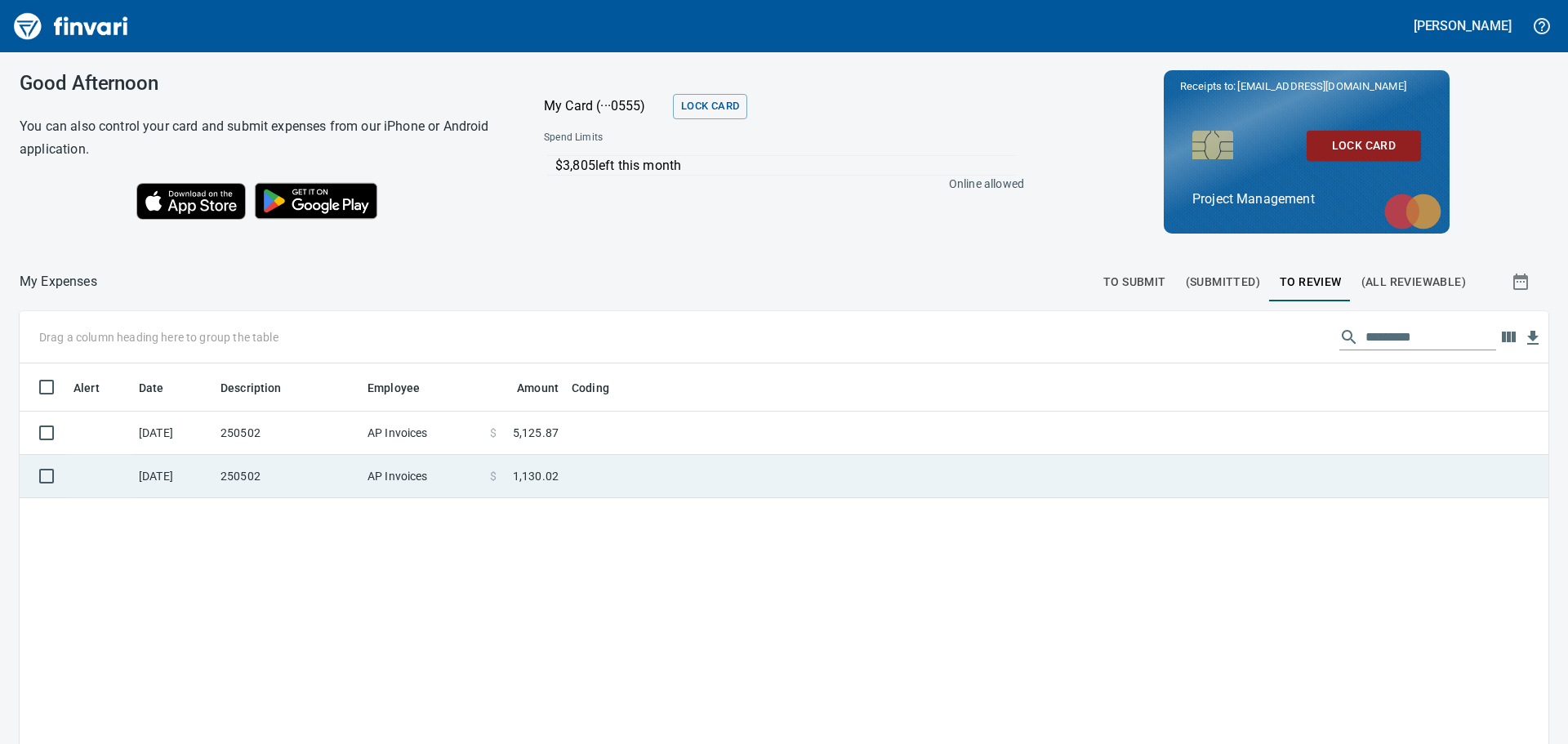
click at [636, 467] on td at bounding box center [770, 476] width 409 height 43
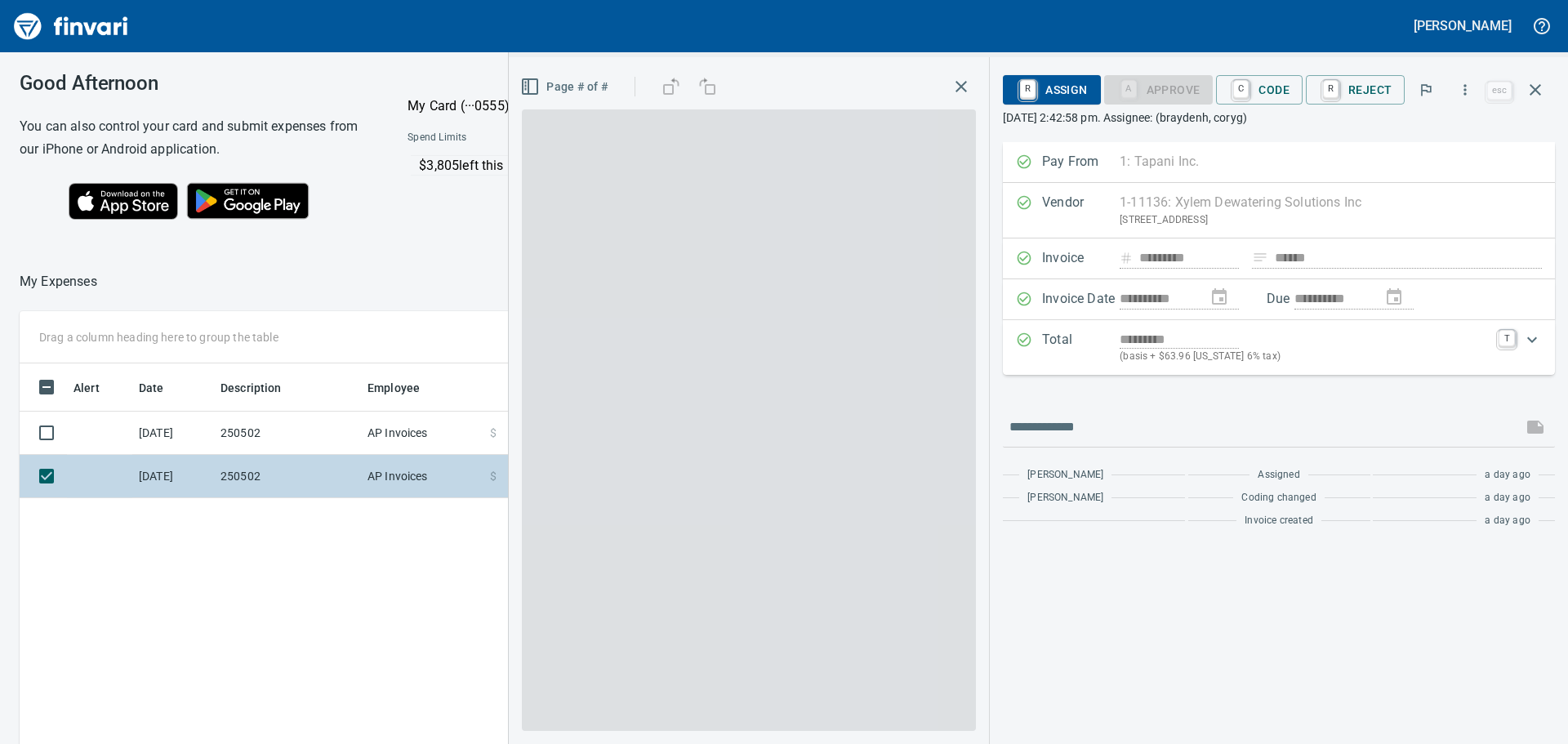
scroll to position [552, 1096]
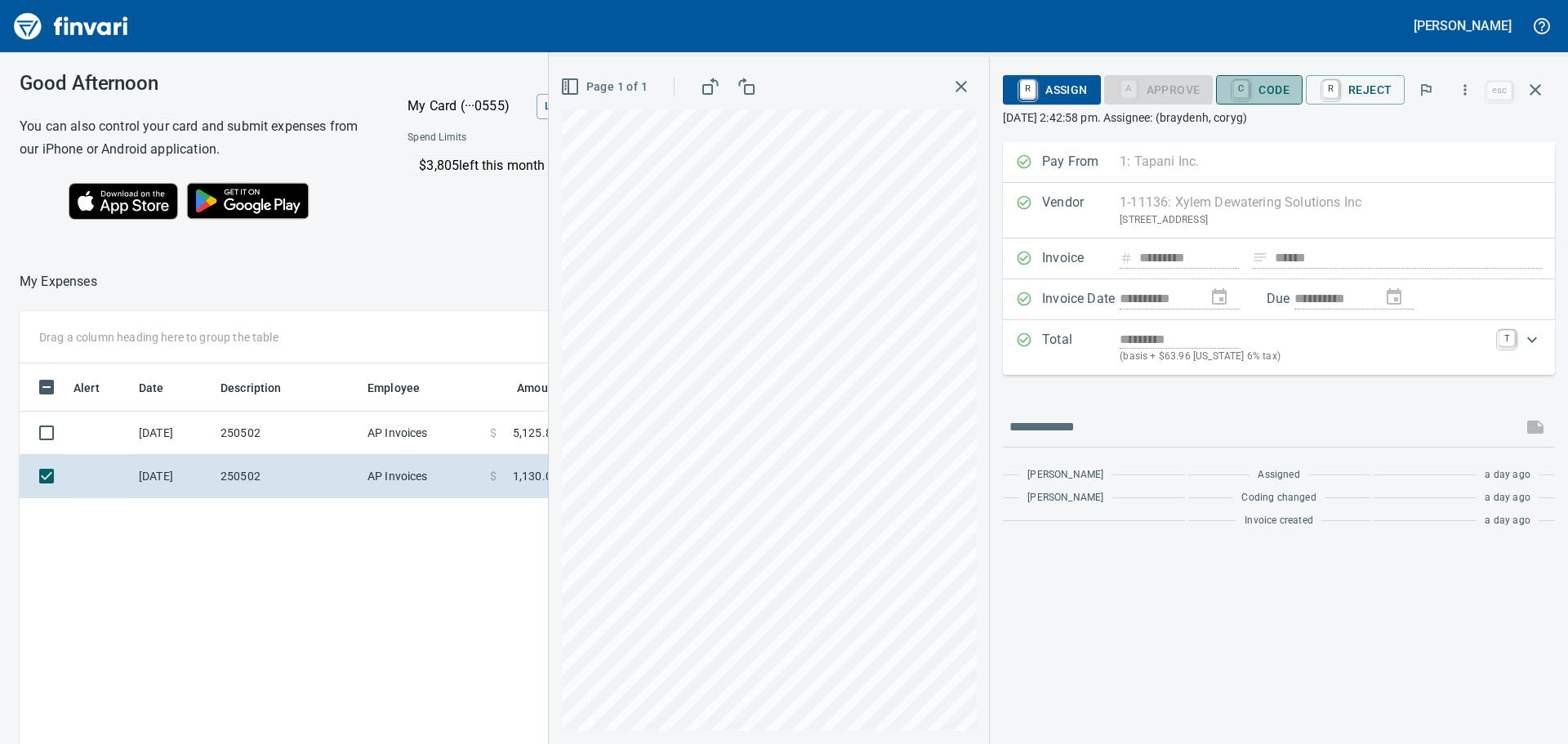
click at [1276, 82] on span "C Code" at bounding box center [1259, 89] width 60 height 28
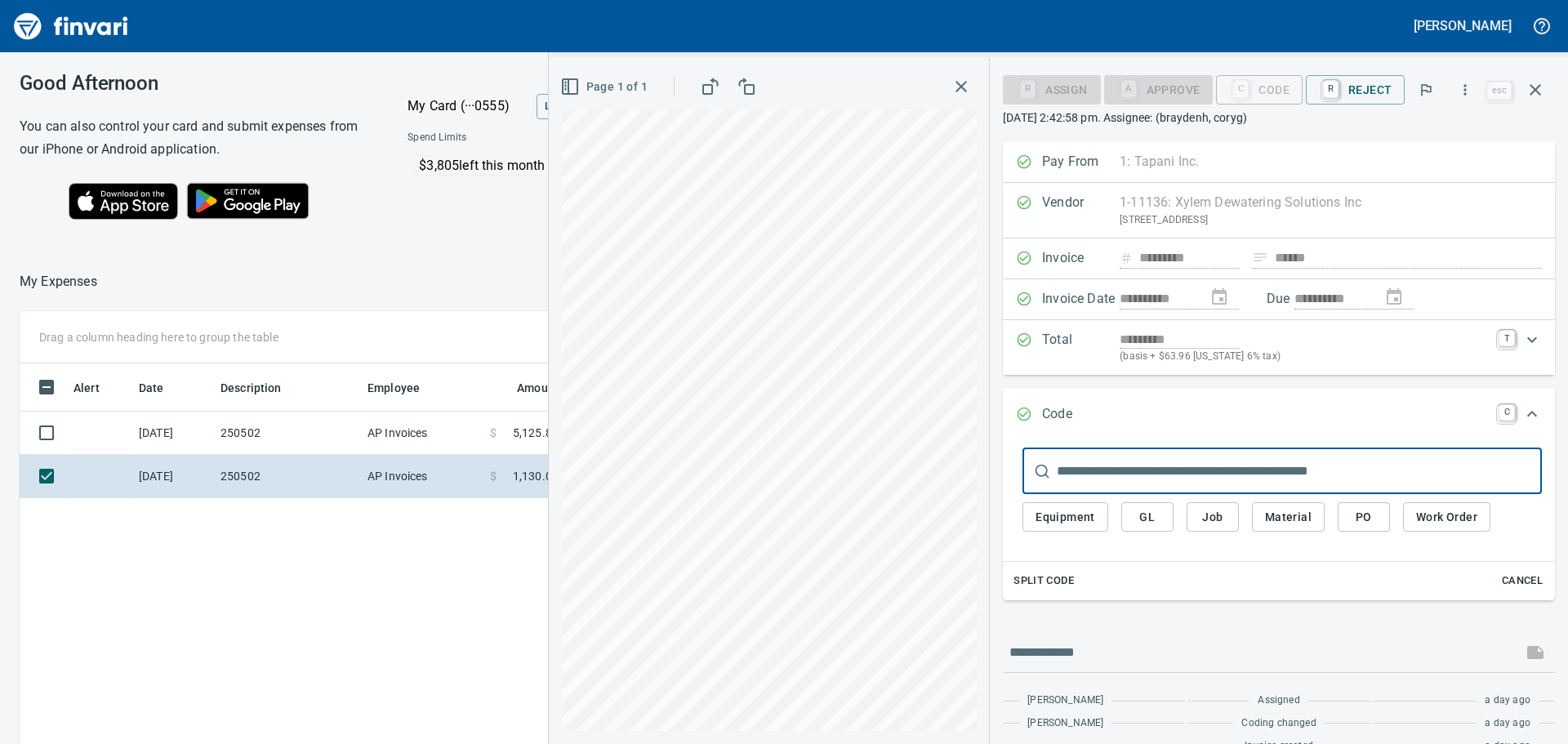
click at [1209, 514] on span "Job" at bounding box center [1213, 518] width 26 height 20
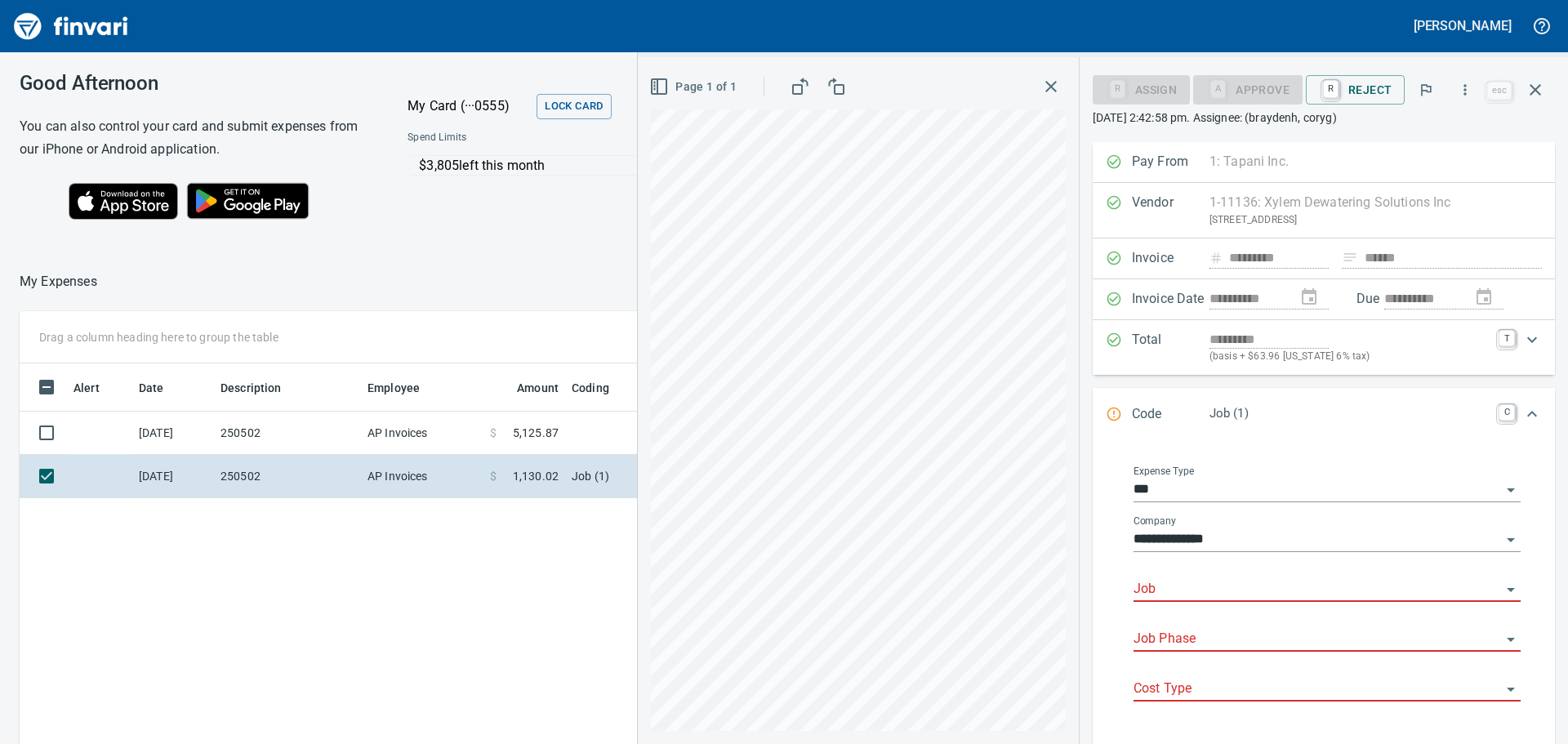
click at [1195, 583] on input "Job" at bounding box center [1318, 589] width 368 height 23
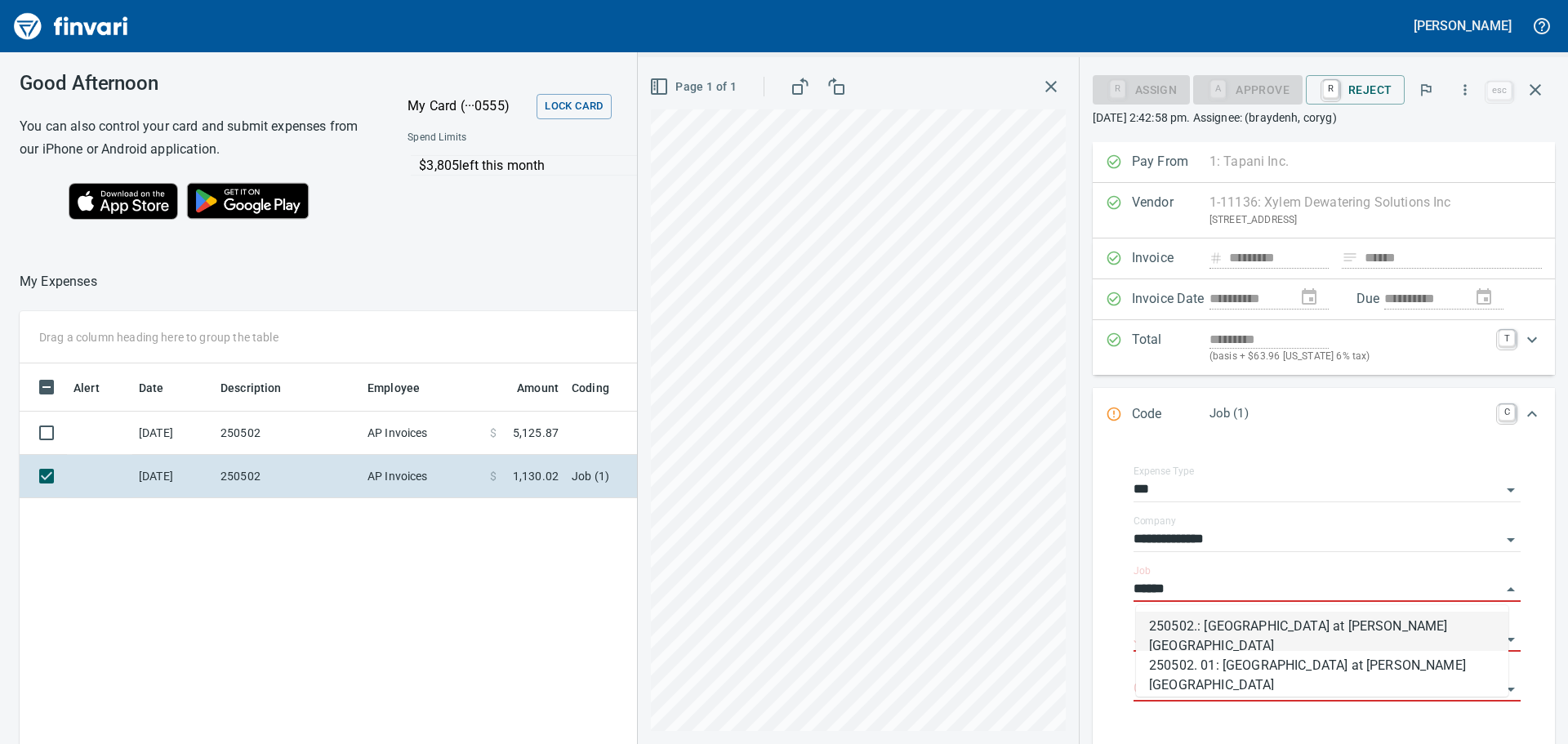
click at [1284, 631] on li "250502.: [GEOGRAPHIC_DATA] at [PERSON_NAME][GEOGRAPHIC_DATA]" at bounding box center [1322, 631] width 372 height 39
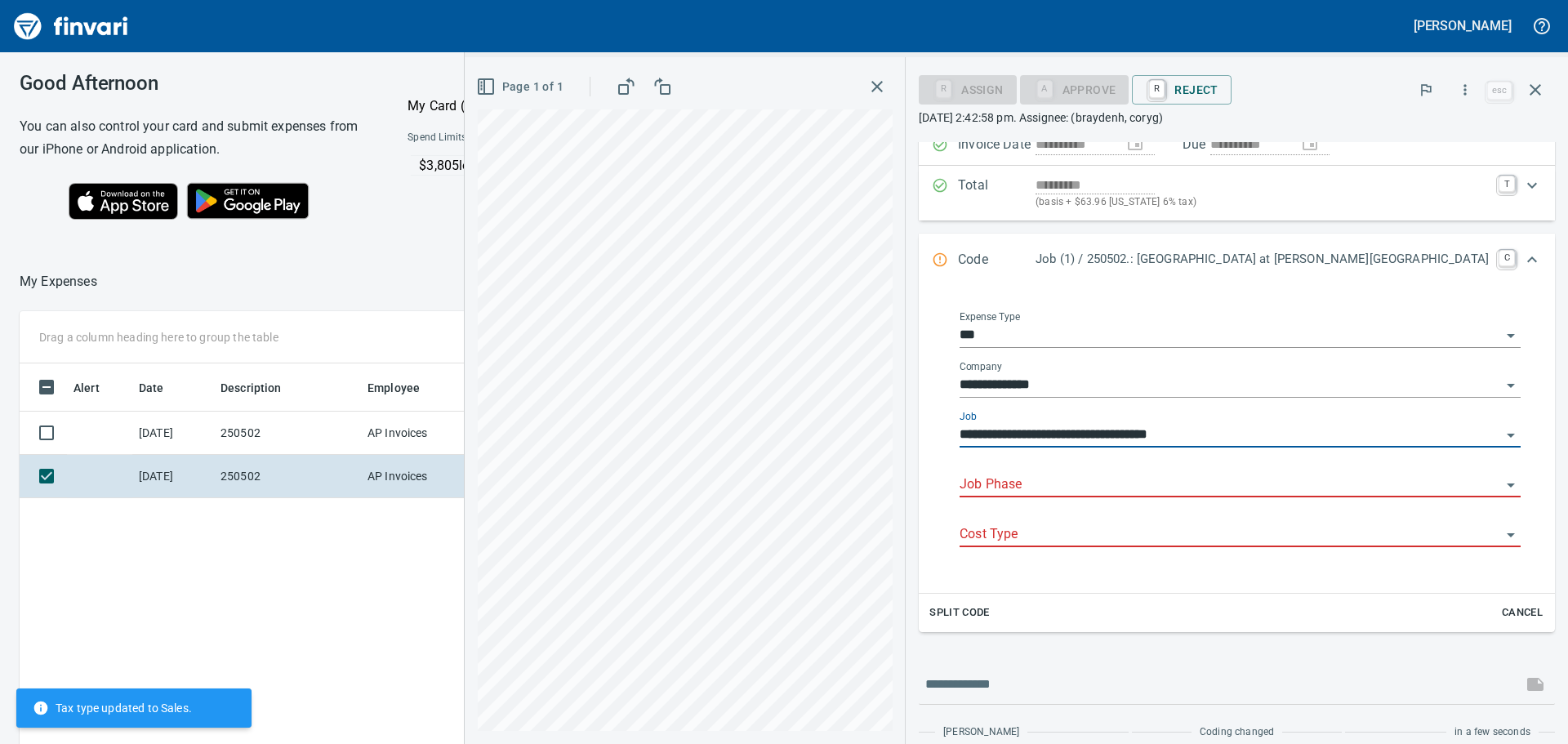
scroll to position [163, 0]
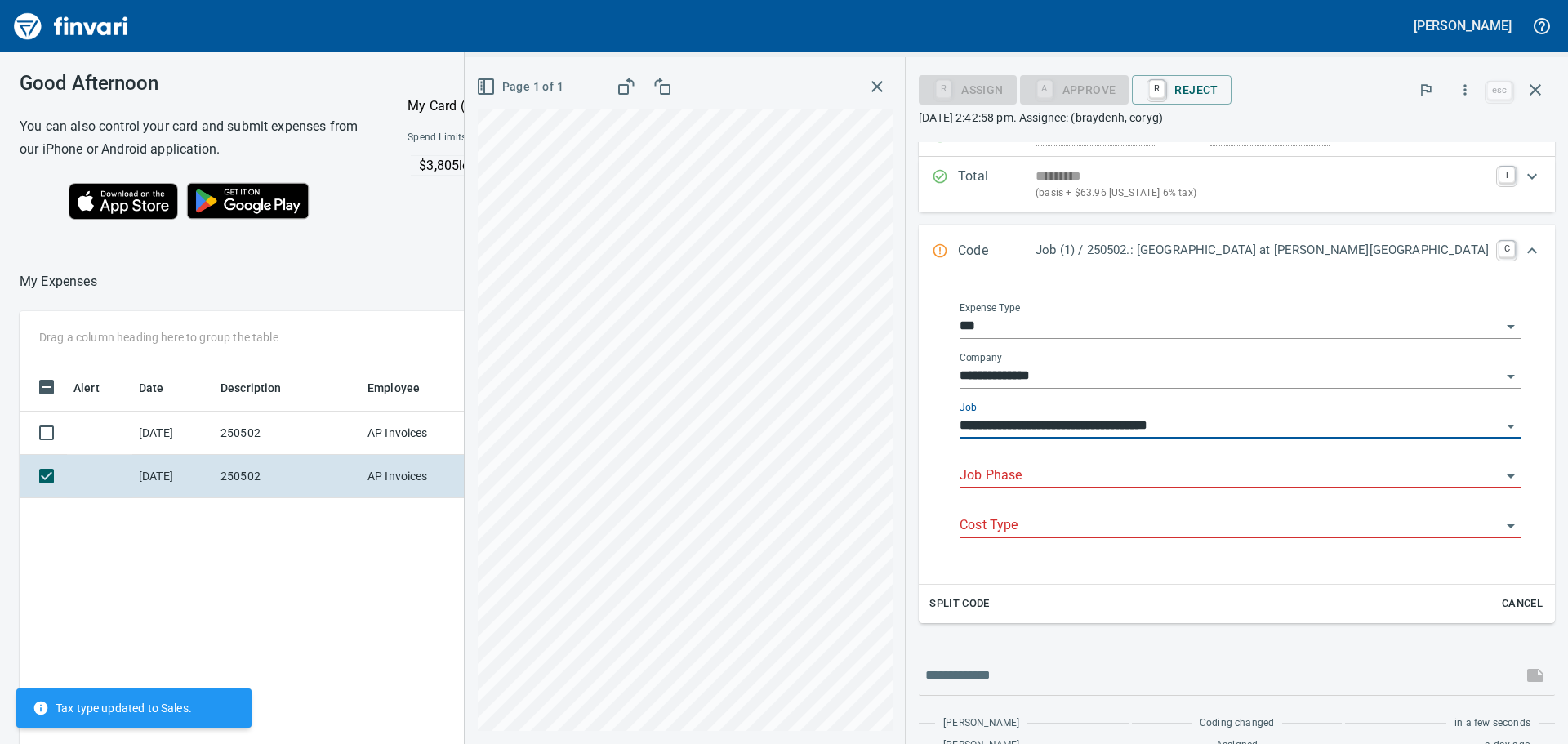
type input "**********"
click at [1208, 469] on input "Job Phase" at bounding box center [1231, 476] width 542 height 23
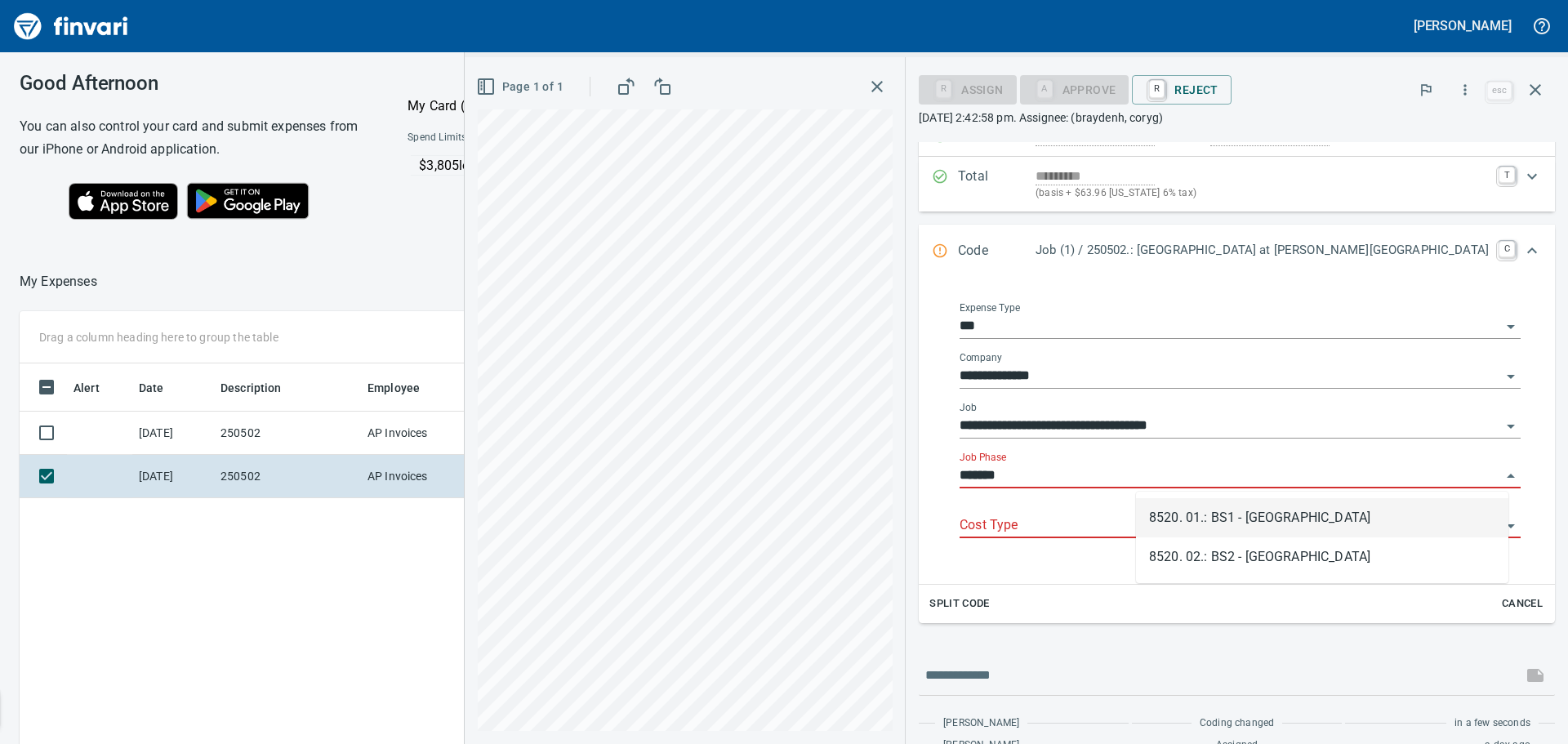
scroll to position [552, 1096]
click at [1267, 517] on li "8520. 01.: BS1 - [GEOGRAPHIC_DATA]" at bounding box center [1322, 518] width 372 height 39
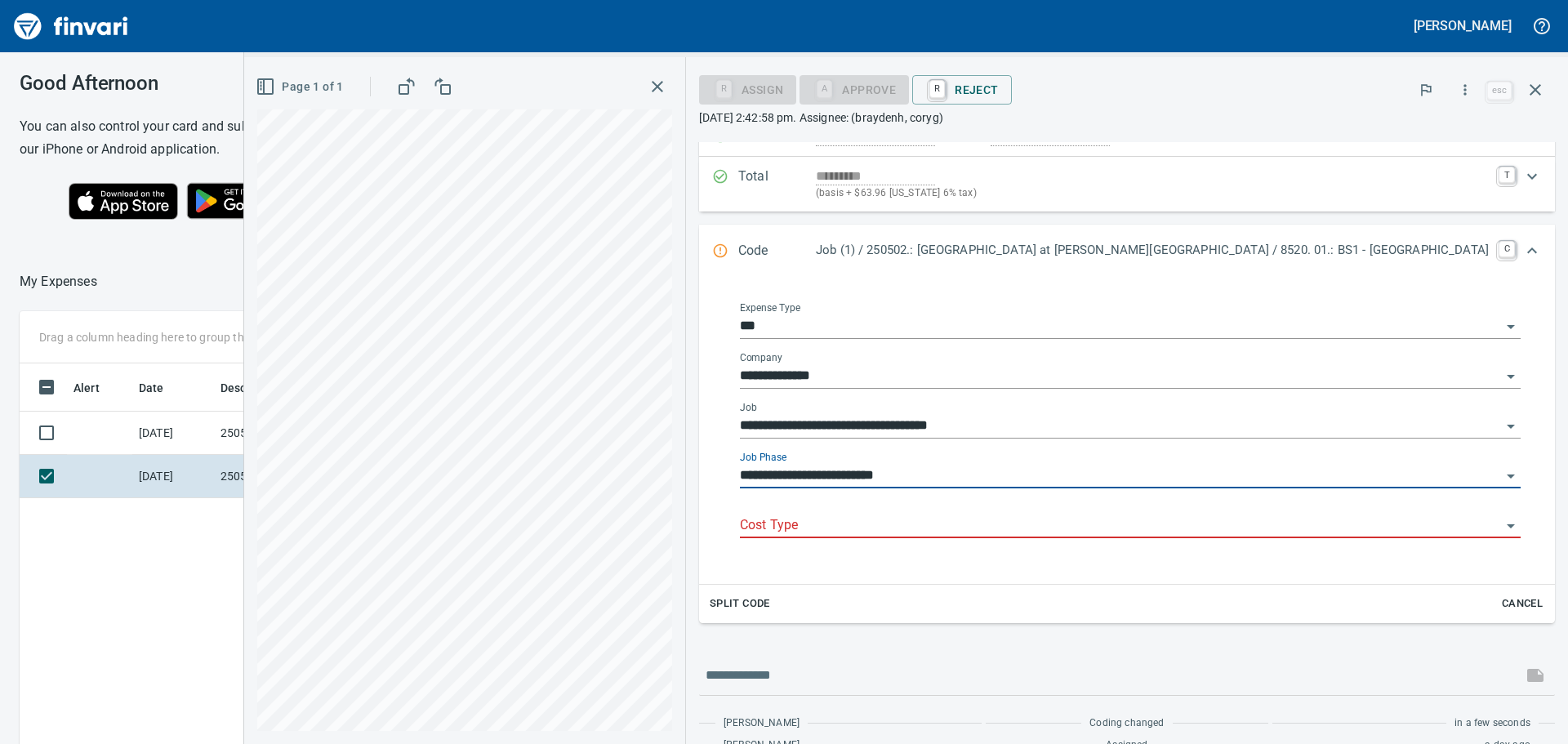
type input "**********"
click at [1178, 525] on input "Cost Type" at bounding box center [1121, 525] width 761 height 23
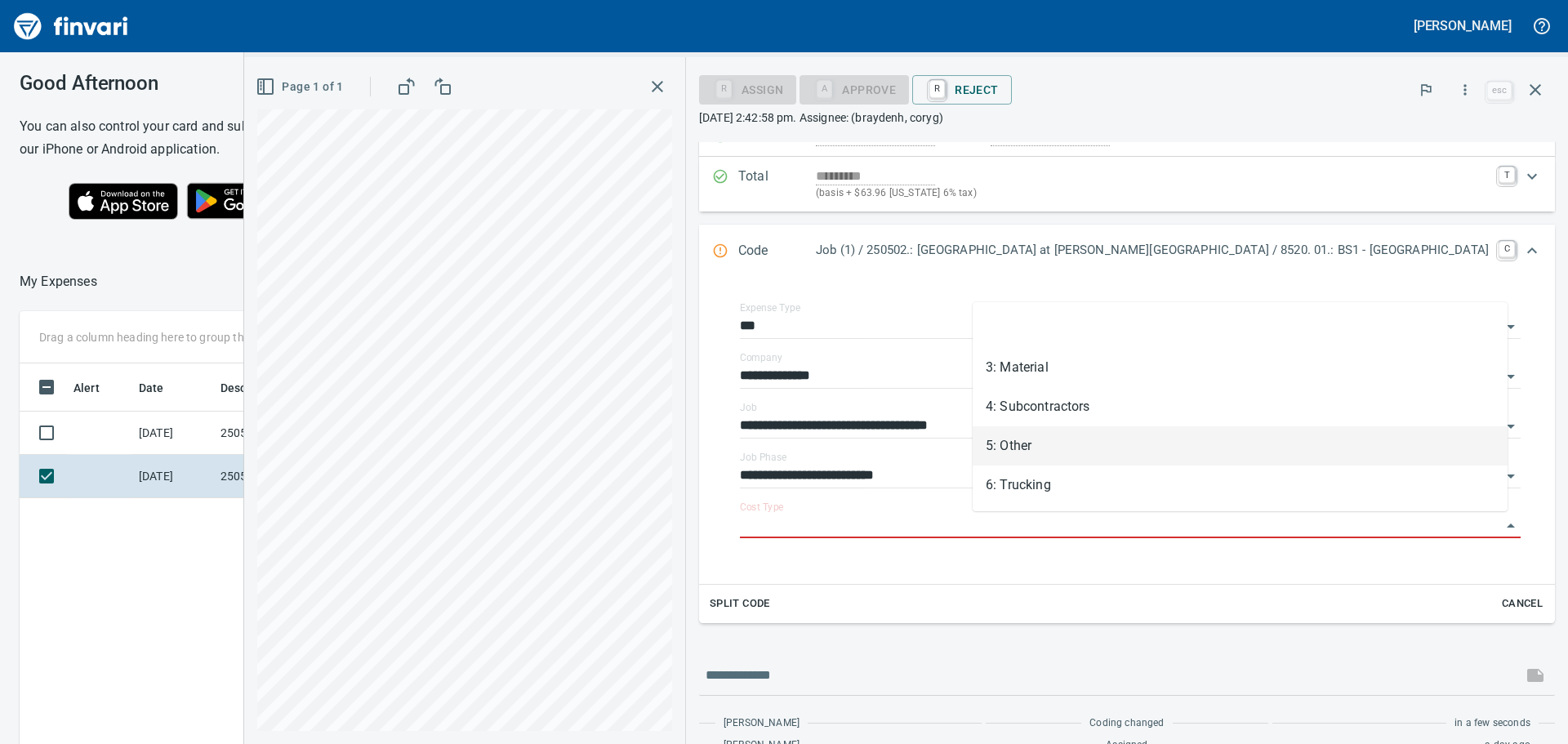
click at [1032, 443] on li "5: Other" at bounding box center [1240, 446] width 535 height 39
type input "********"
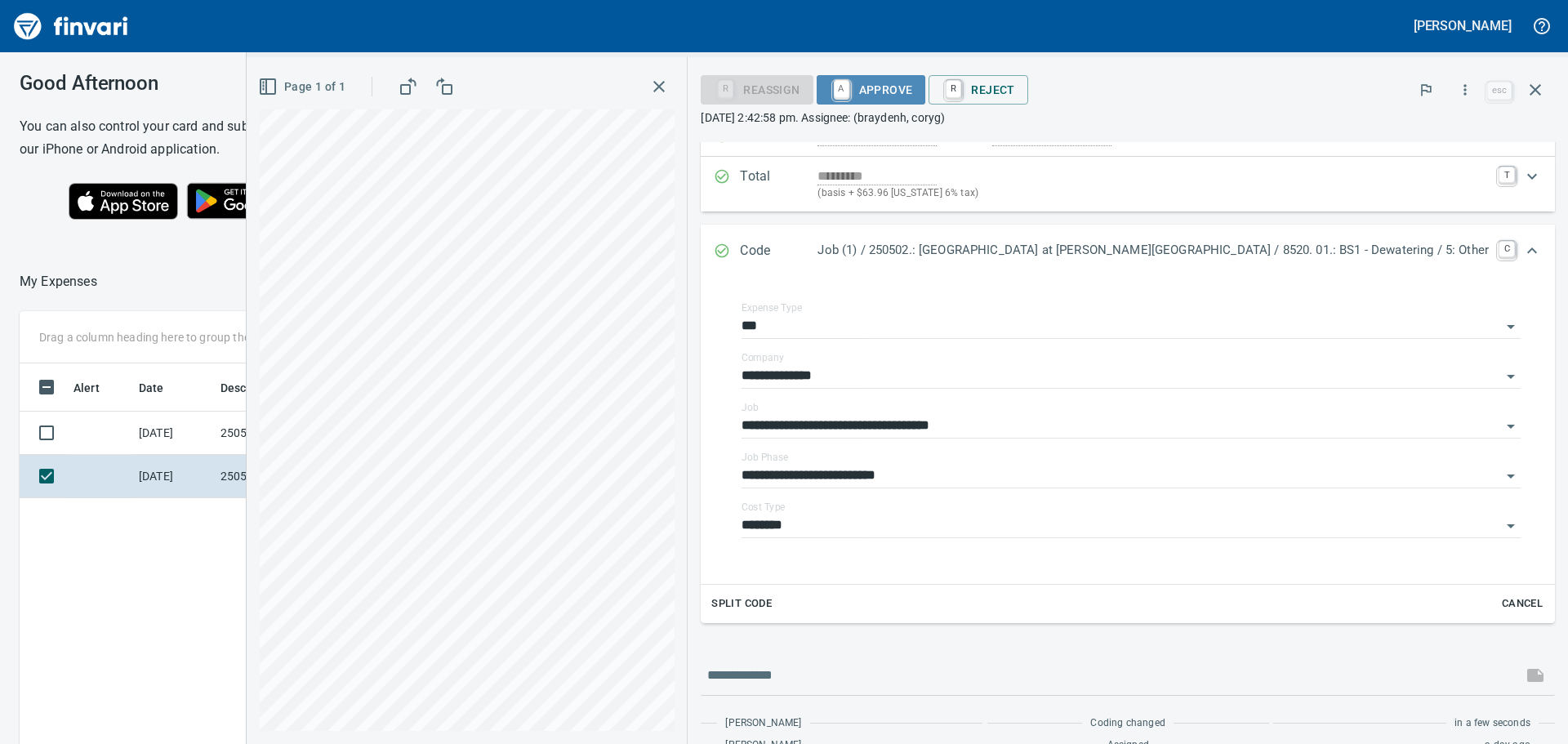
click at [913, 87] on span "A Approve" at bounding box center [871, 89] width 83 height 28
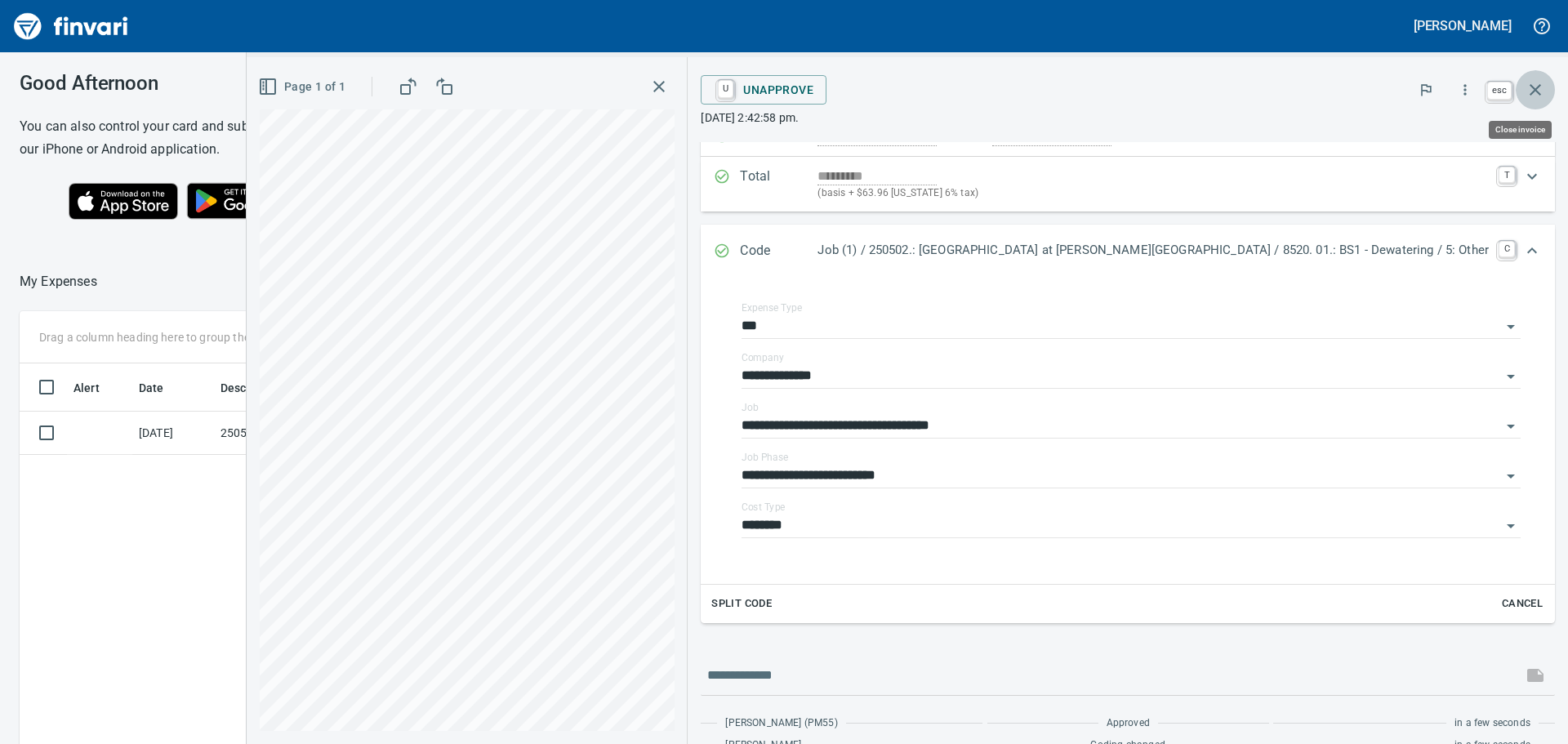
click at [1538, 87] on icon "button" at bounding box center [1535, 89] width 11 height 11
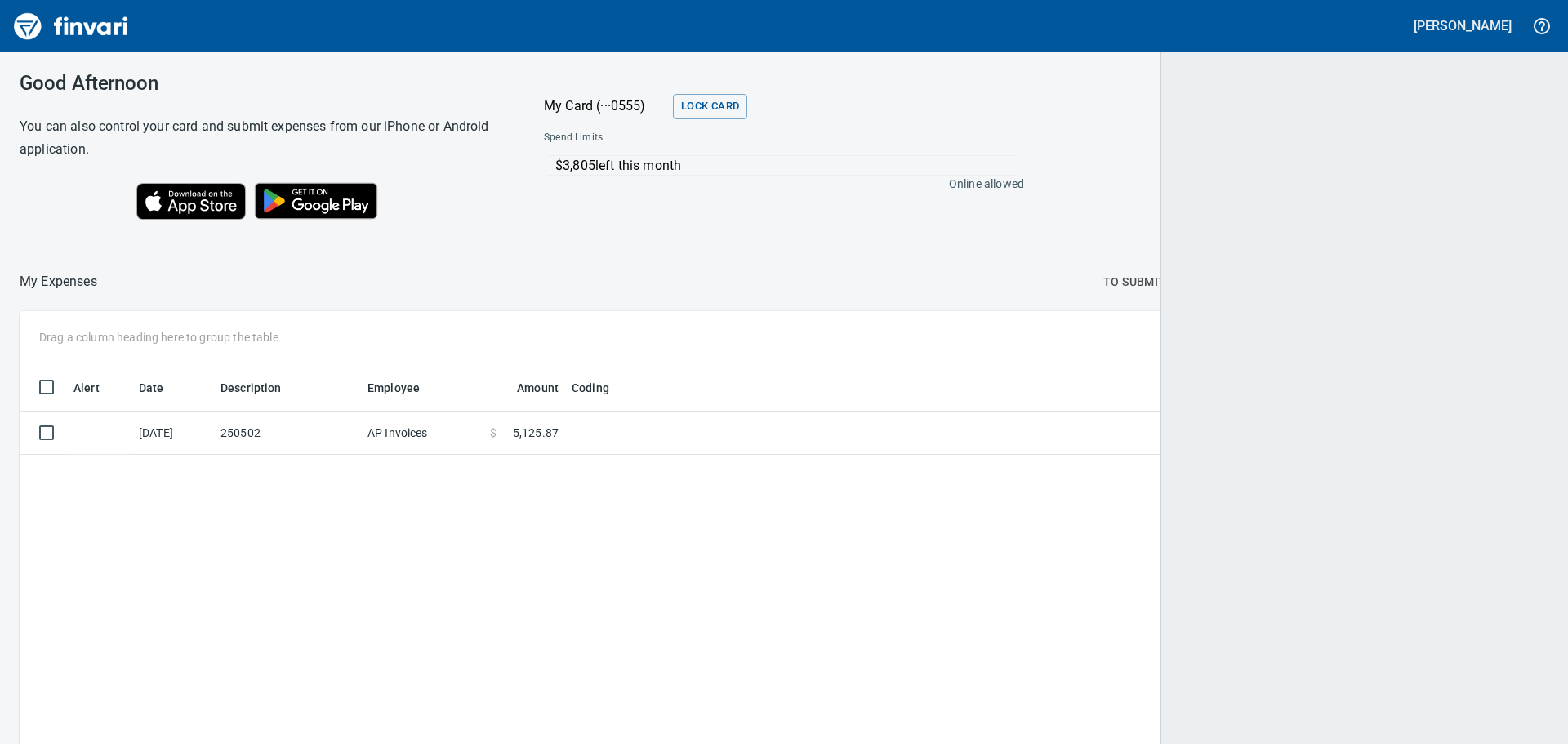
scroll to position [552, 1502]
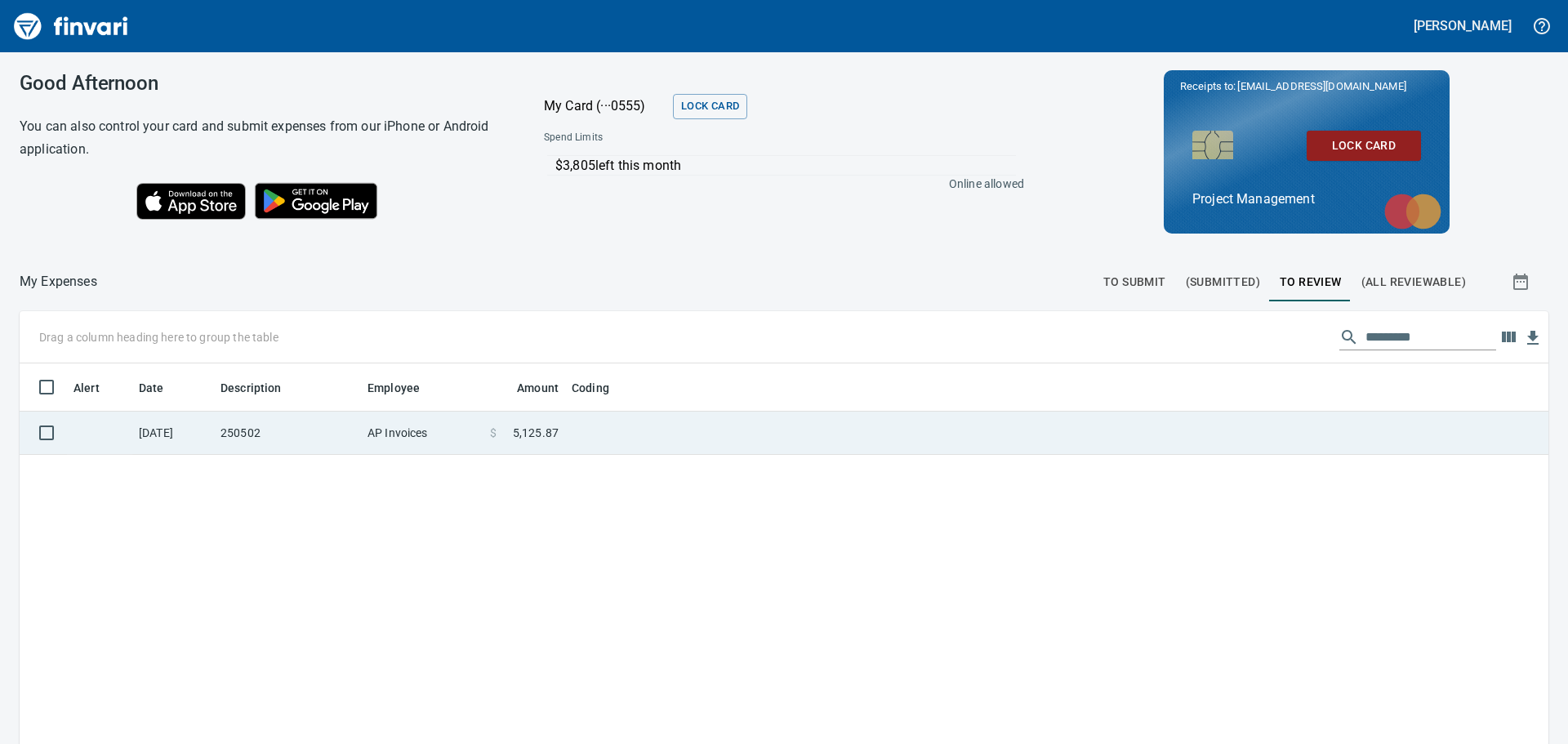
click at [612, 426] on td at bounding box center [770, 432] width 409 height 43
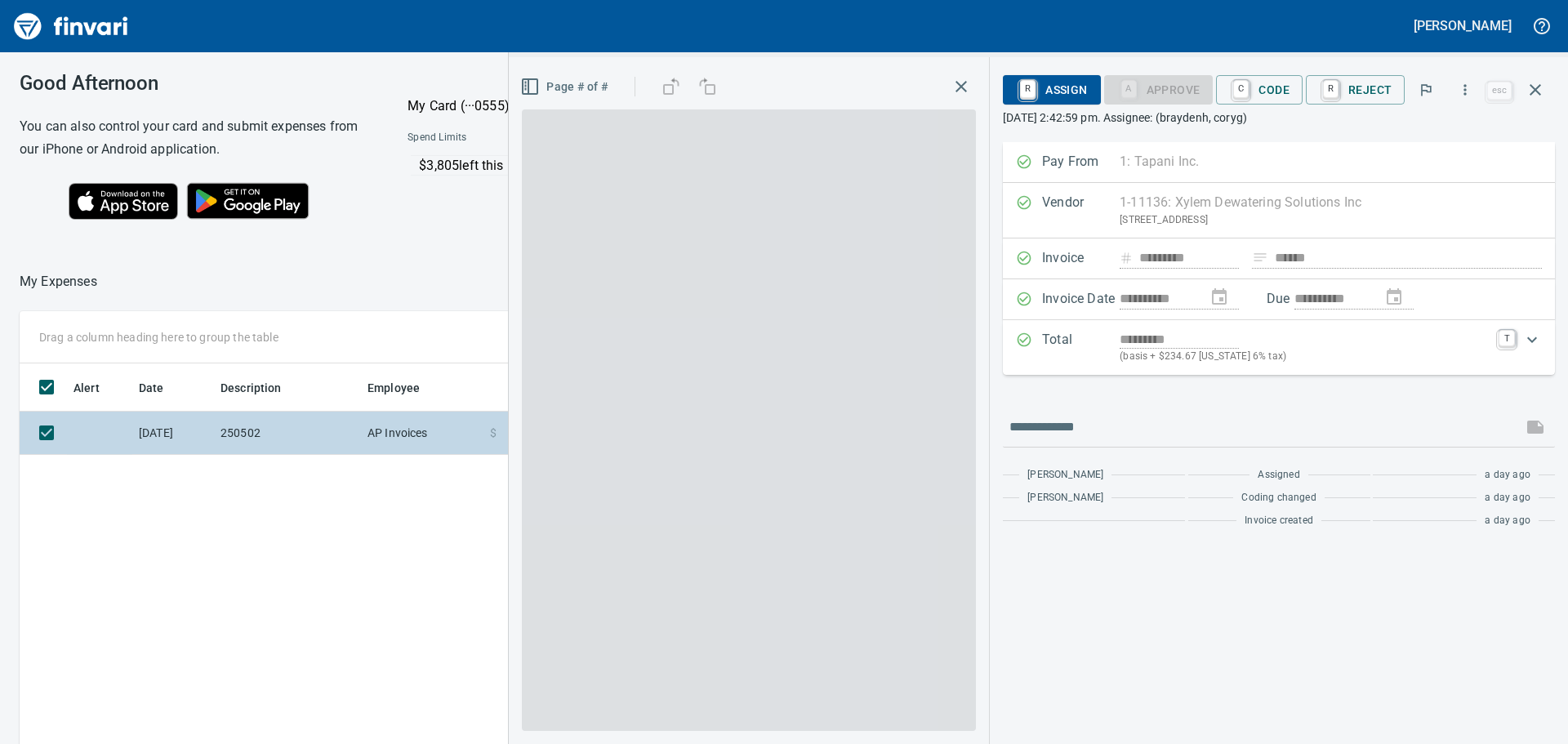
scroll to position [552, 1096]
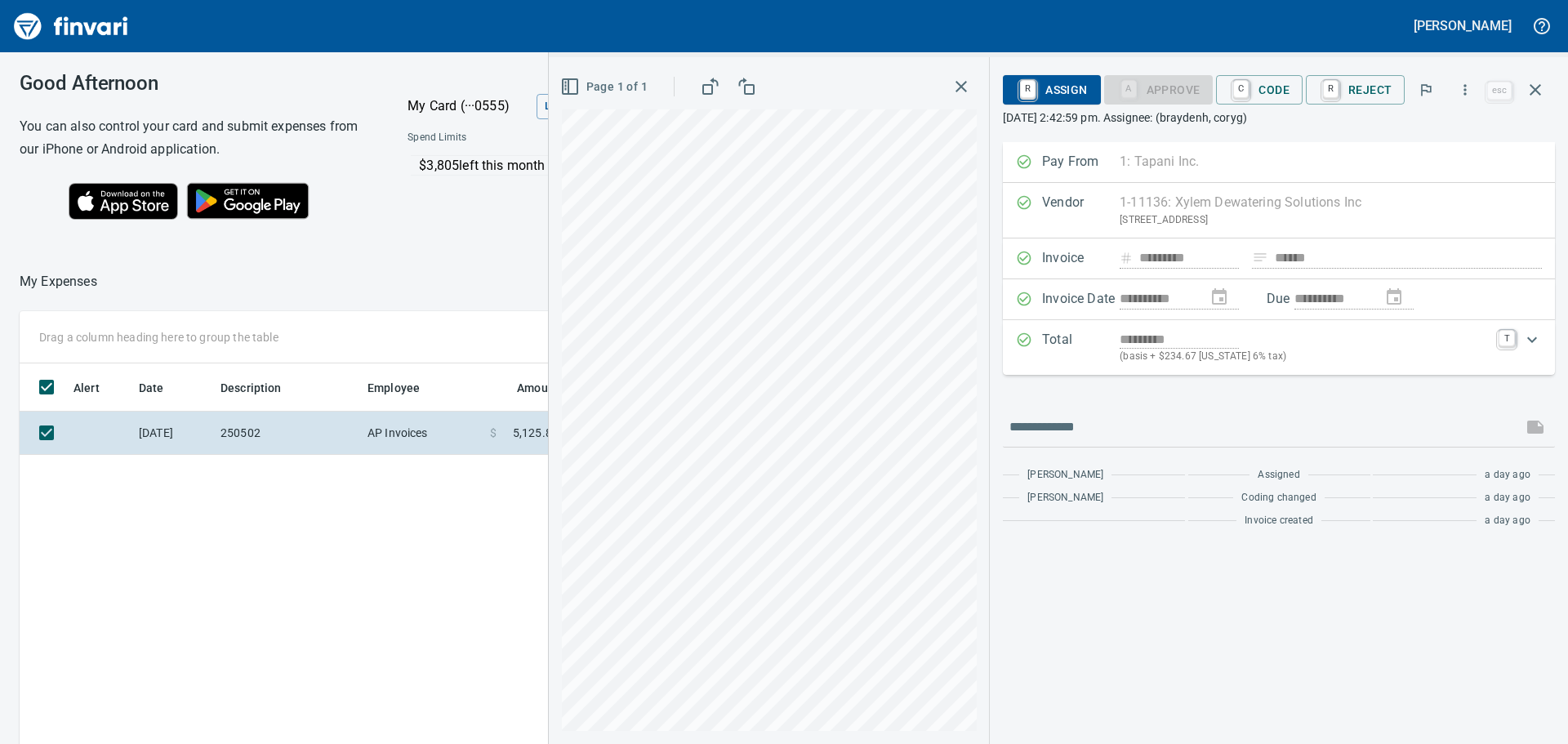
click at [710, 85] on rect "button" at bounding box center [708, 89] width 9 height 9
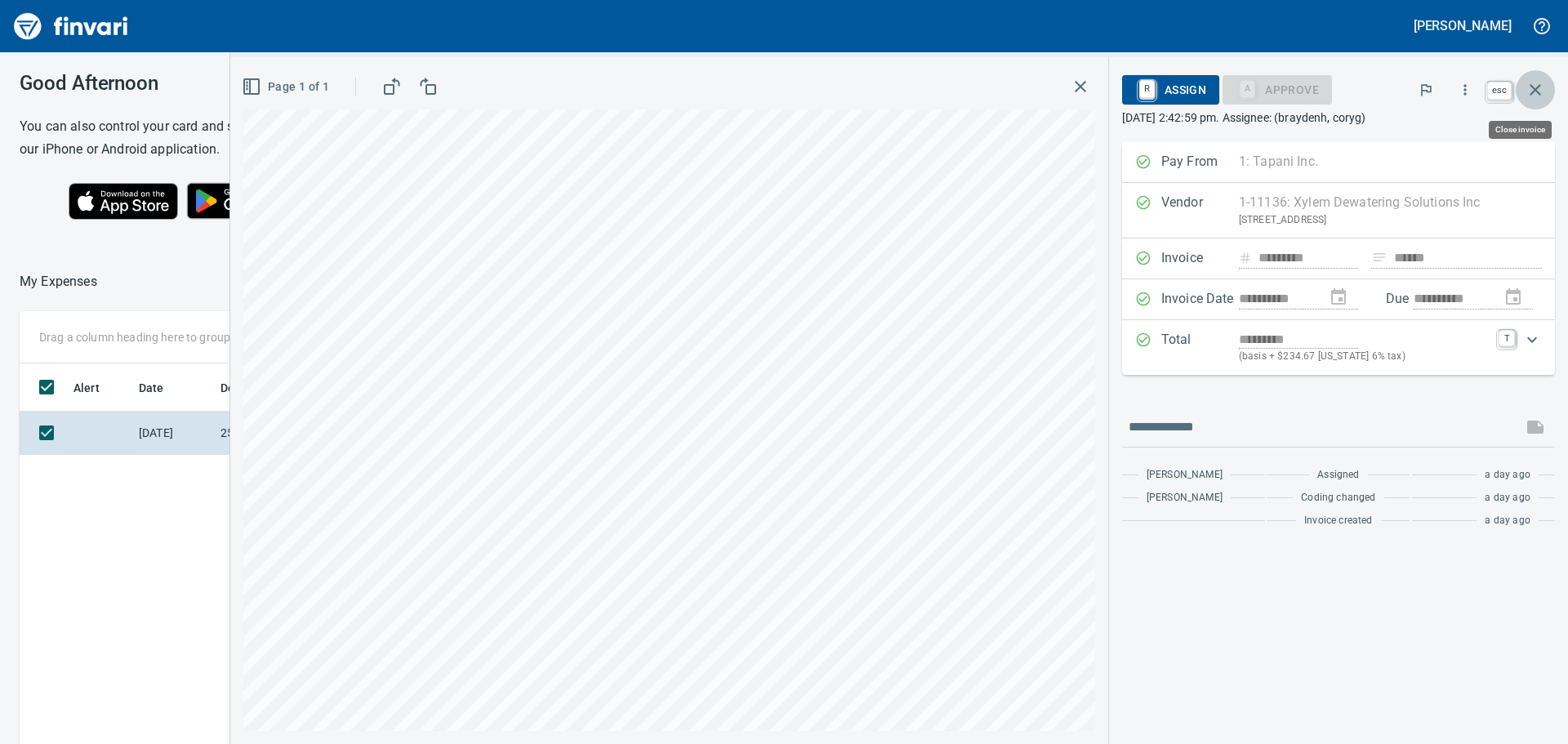
click at [1535, 86] on icon "button" at bounding box center [1535, 89] width 20 height 20
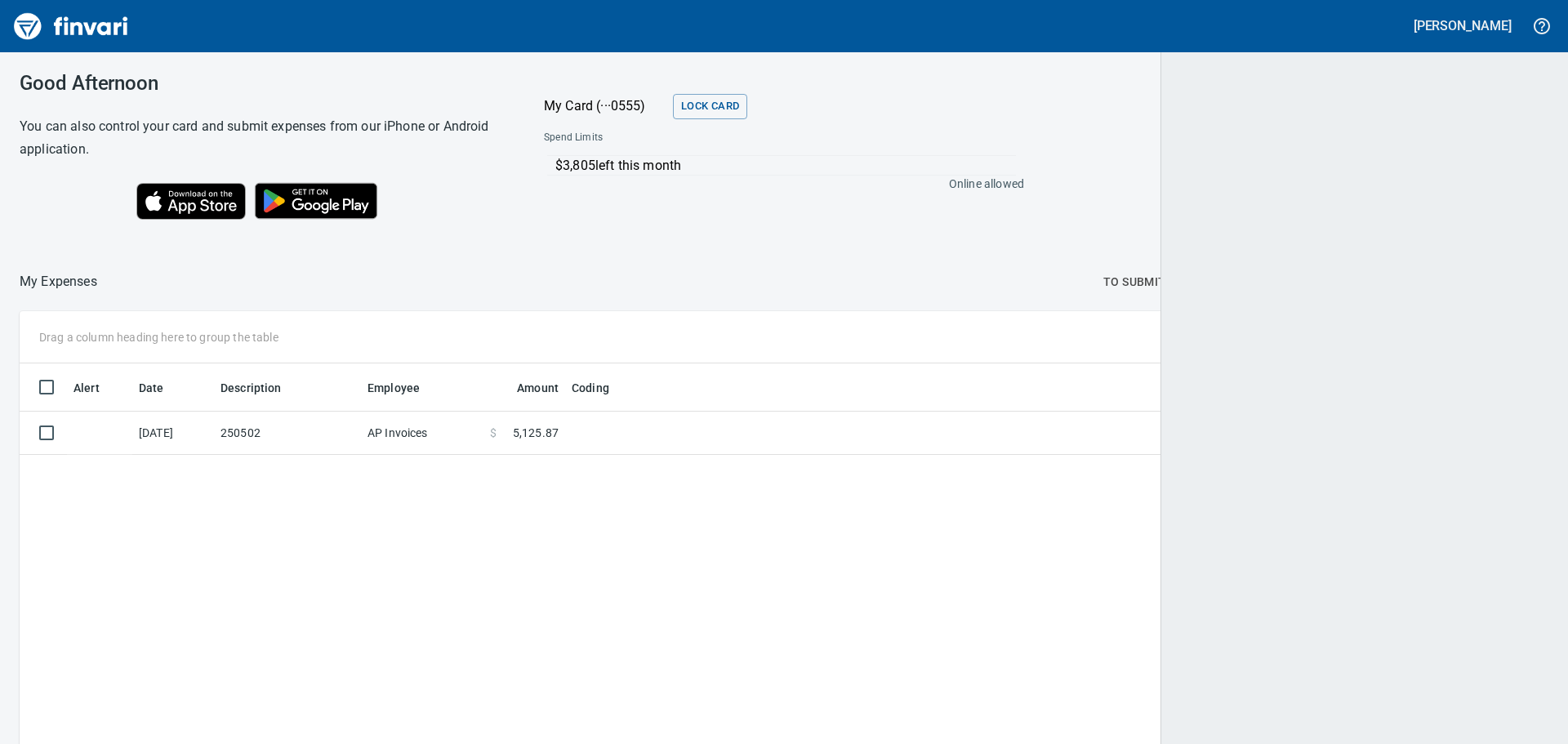
scroll to position [552, 1502]
